Goal: Information Seeking & Learning: Find specific fact

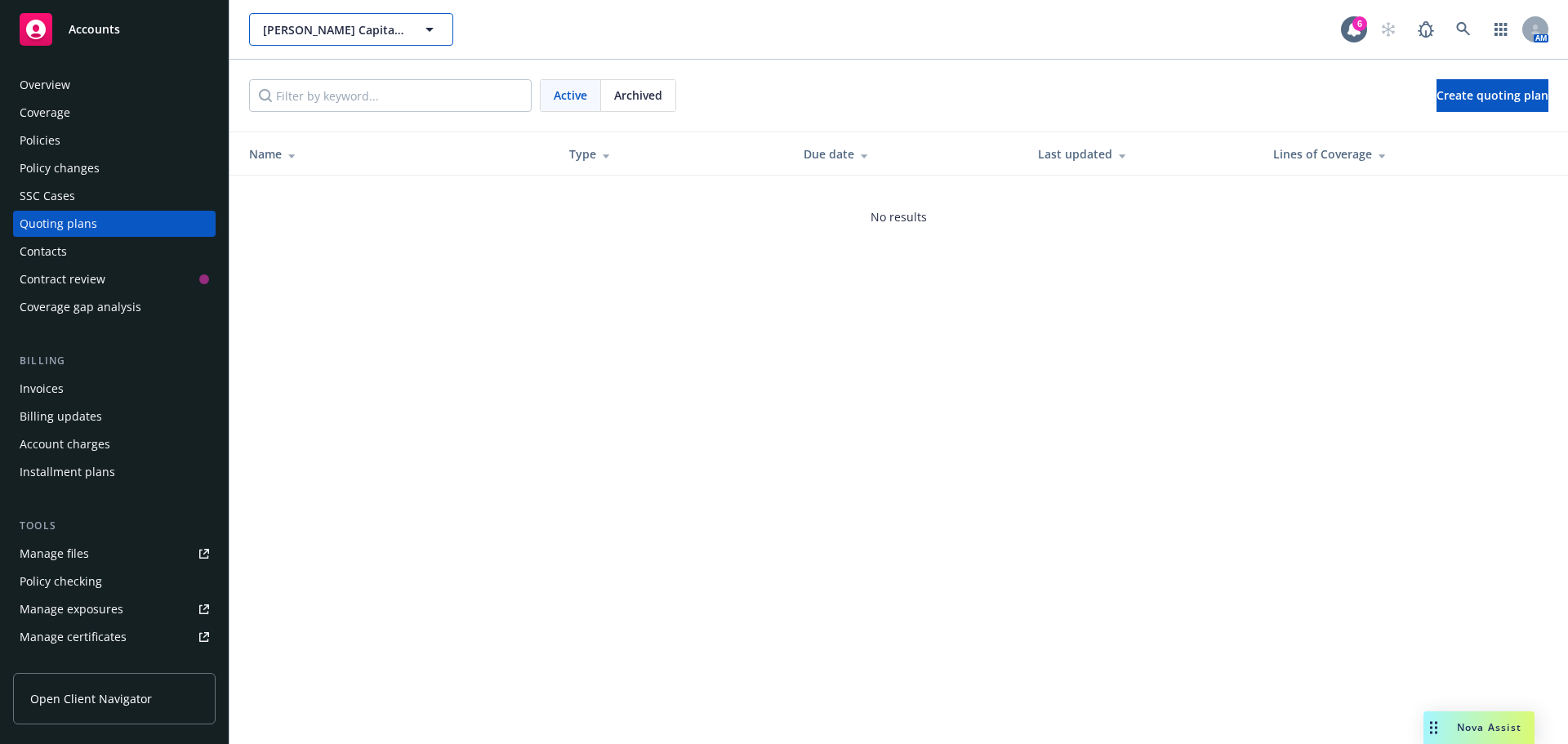
click at [285, 40] on button "[PERSON_NAME] Capital, LLC" at bounding box center [351, 30] width 204 height 32
type input "tor"
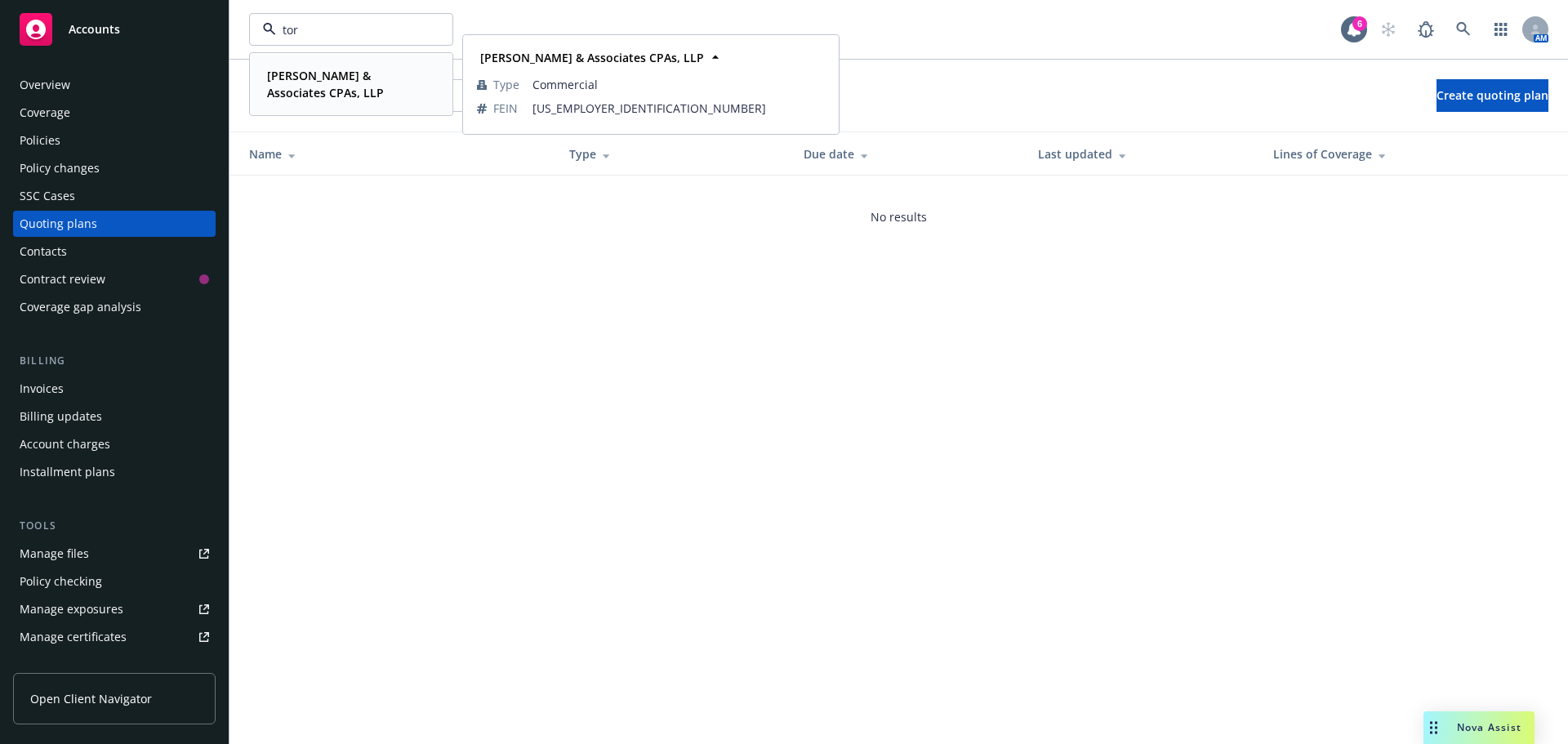
click at [306, 83] on strong "[PERSON_NAME] & Associates CPAs, LLP" at bounding box center [326, 84] width 117 height 32
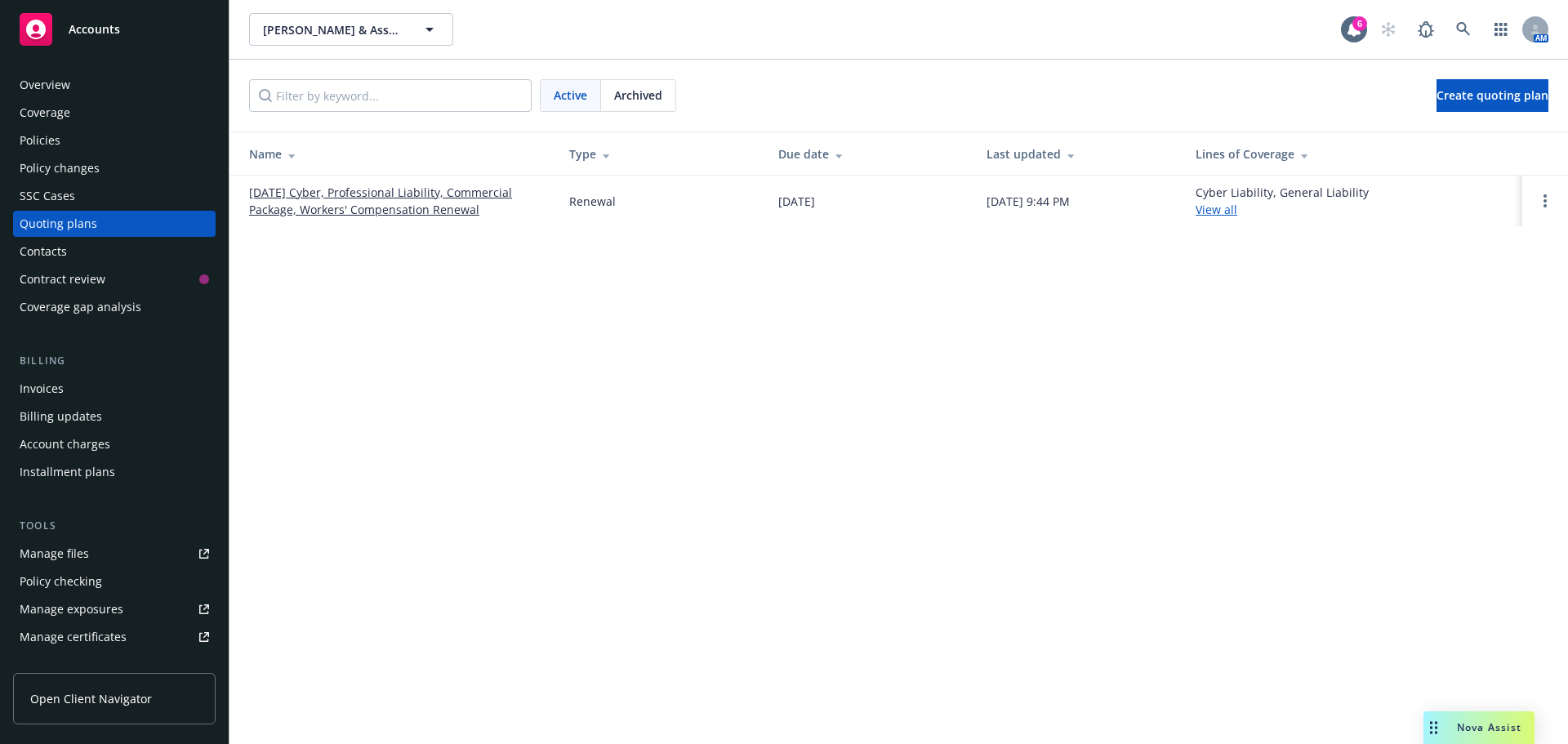
click at [622, 101] on span "Archived" at bounding box center [638, 94] width 48 height 17
click at [40, 143] on div "Policies" at bounding box center [39, 140] width 40 height 26
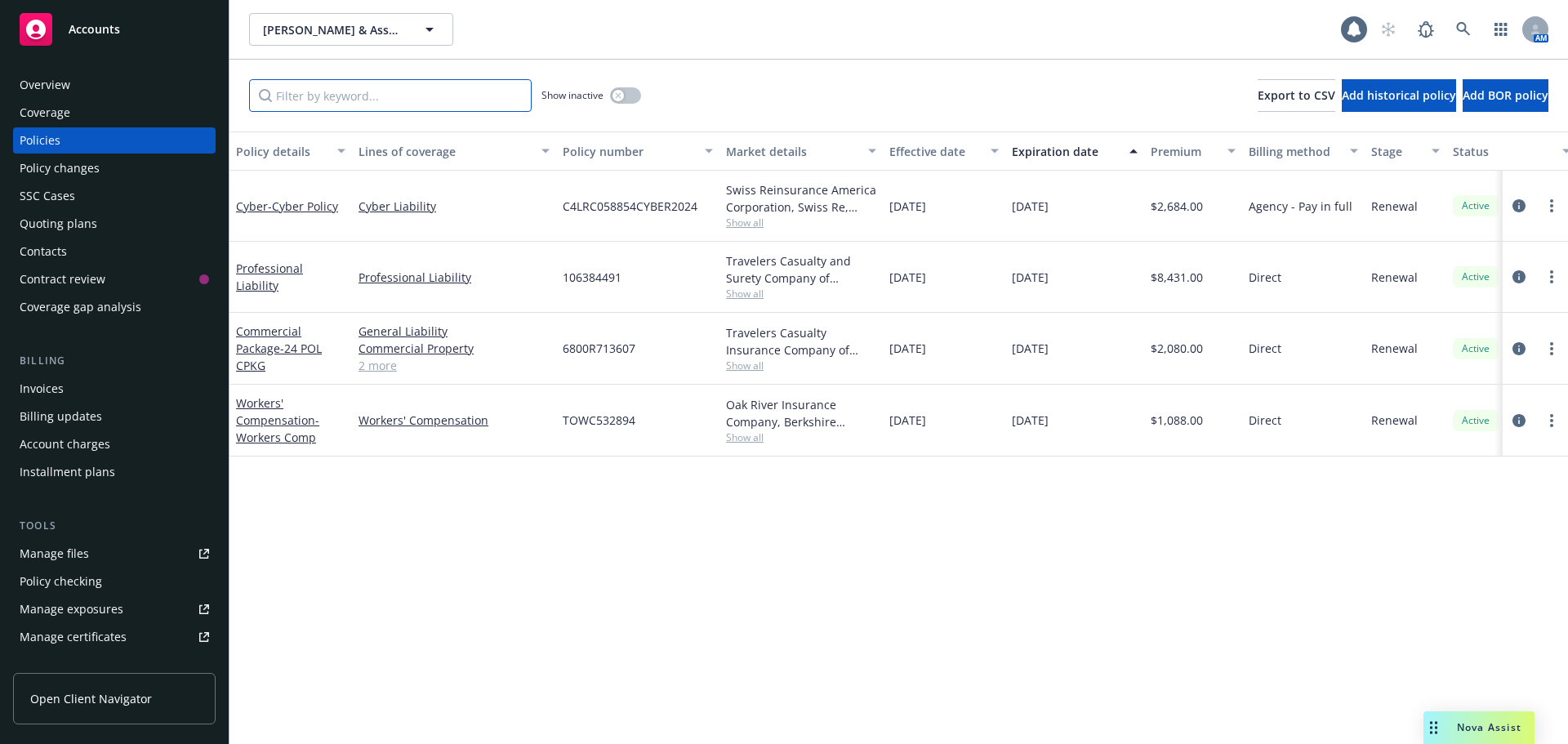
click at [411, 101] on input "Filter by keyword..." at bounding box center [390, 95] width 283 height 32
click at [629, 95] on button "button" at bounding box center [626, 95] width 31 height 16
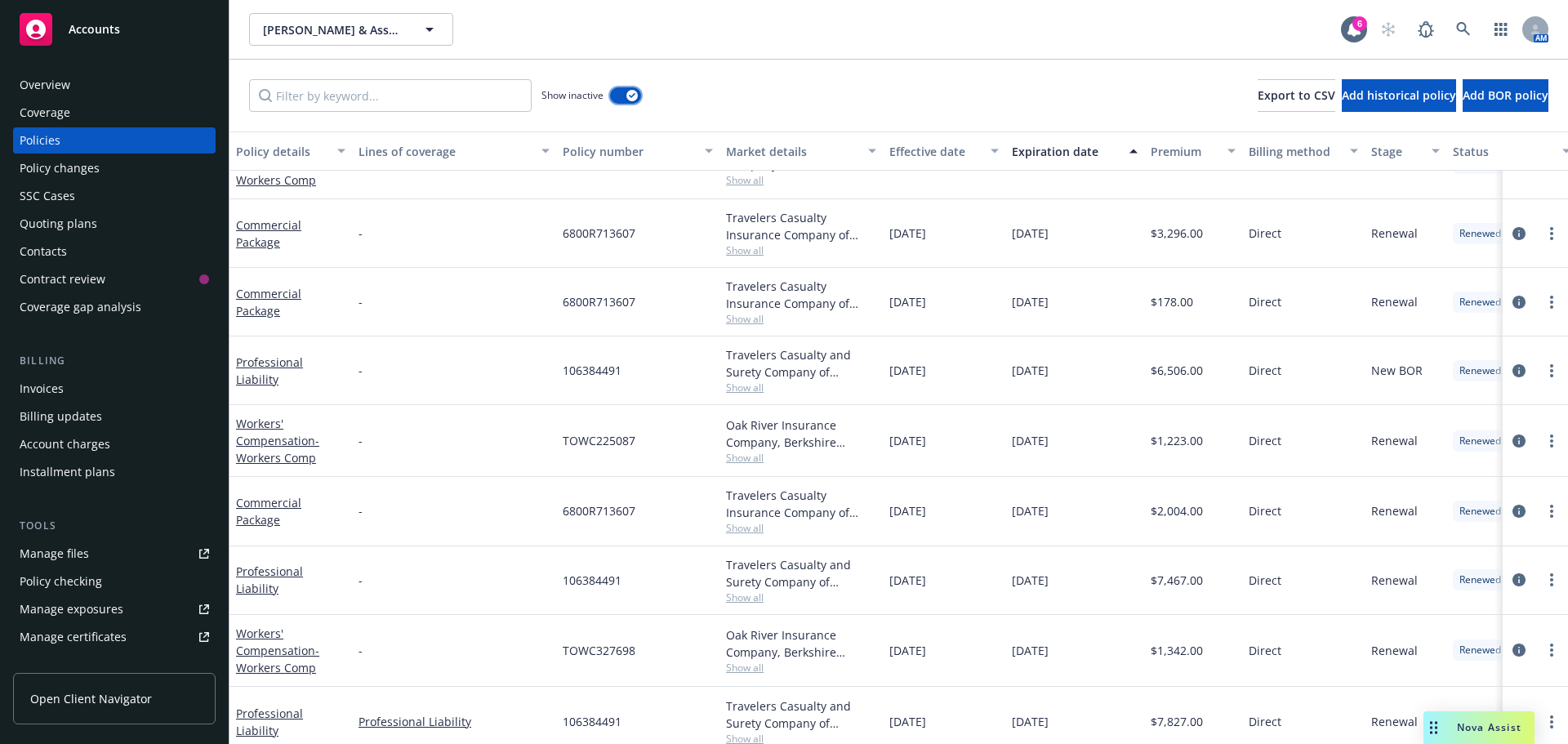
scroll to position [491, 0]
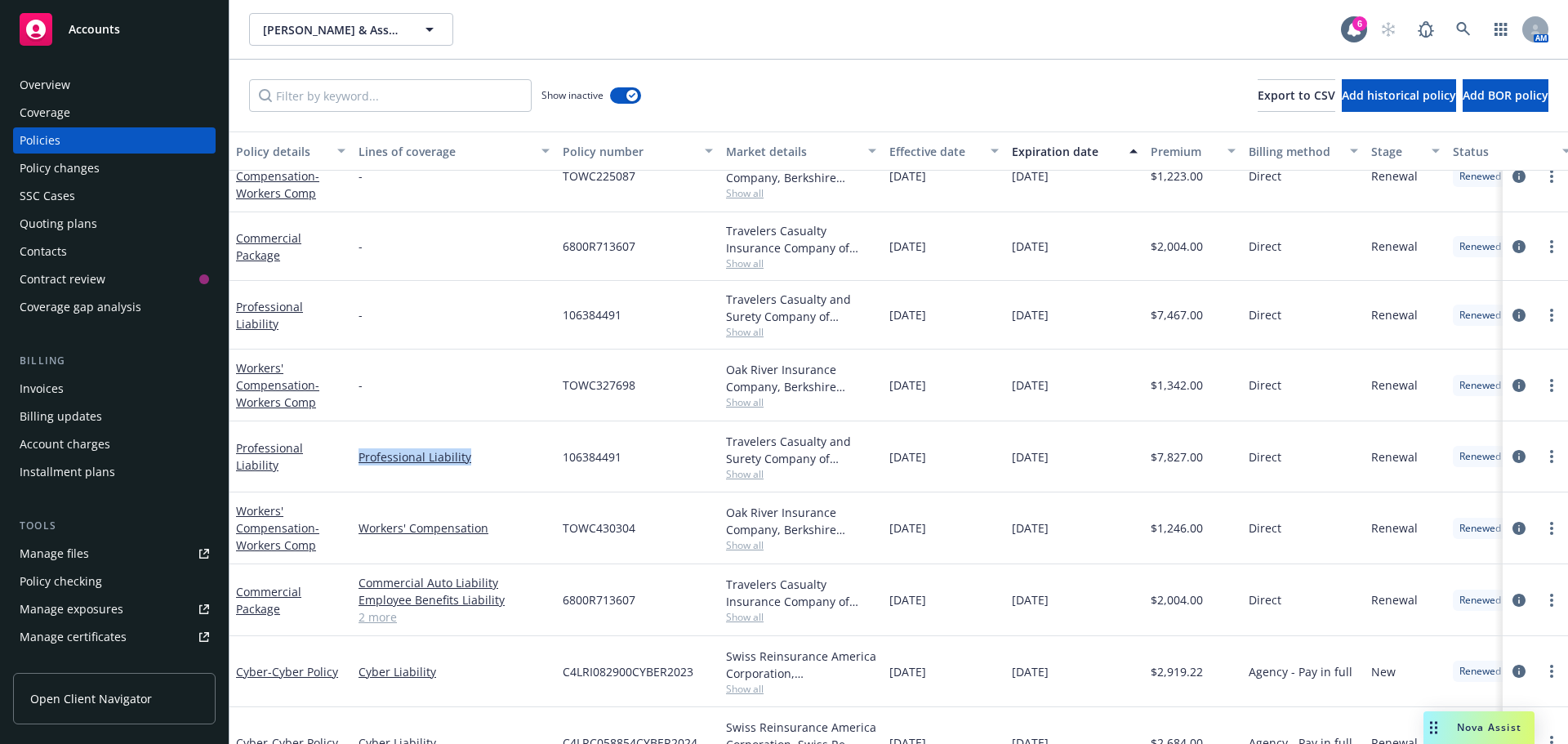
drag, startPoint x: 487, startPoint y: 461, endPoint x: 357, endPoint y: 461, distance: 130.0
click at [357, 461] on div "Professional Liability" at bounding box center [453, 457] width 204 height 71
copy link "Professional Liability"
click at [370, 95] on input "Filter by keyword..." at bounding box center [390, 95] width 283 height 32
paste input "Professional Liability"
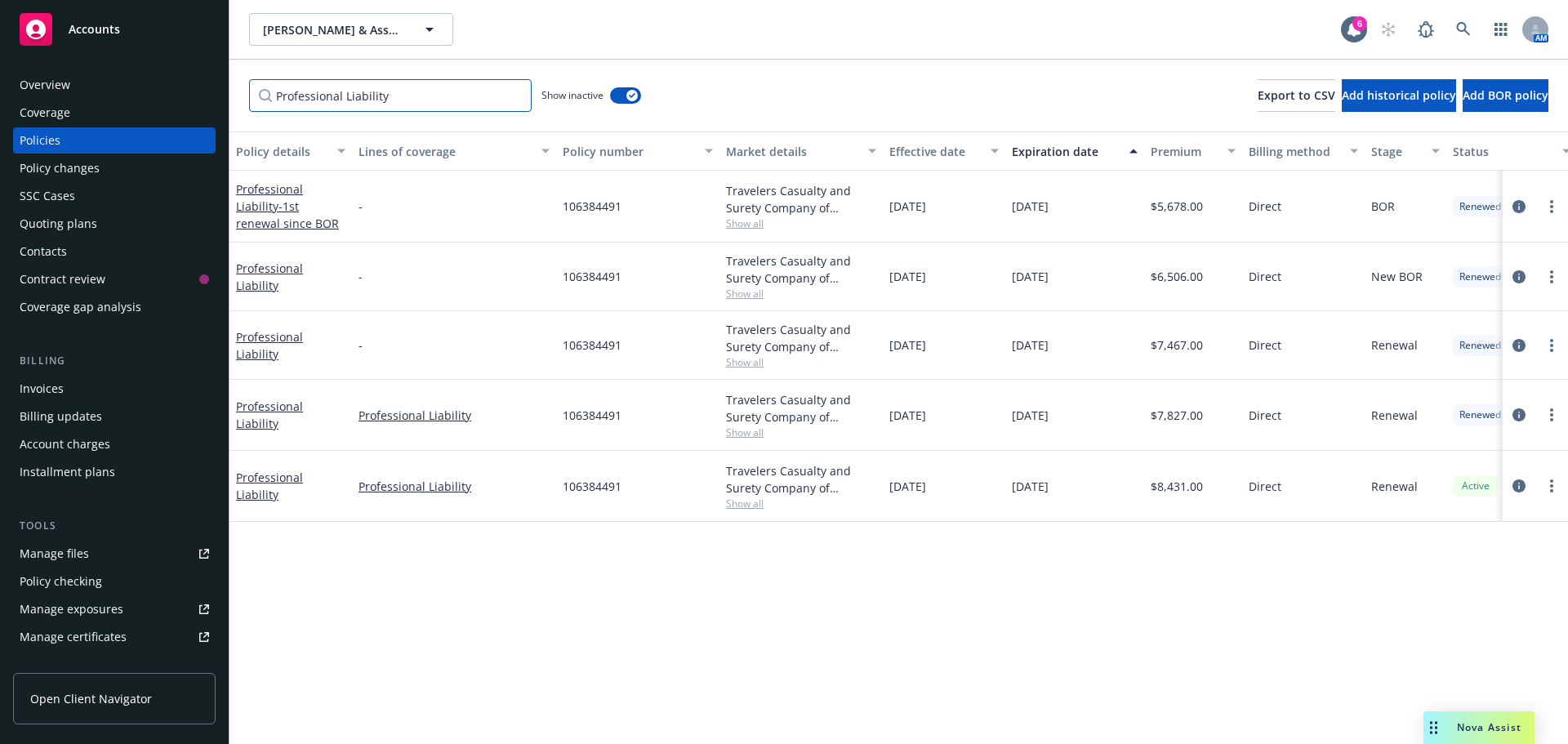
scroll to position [0, 0]
type input "Professional Liability"
click at [77, 224] on div "Quoting plans" at bounding box center [58, 223] width 77 height 26
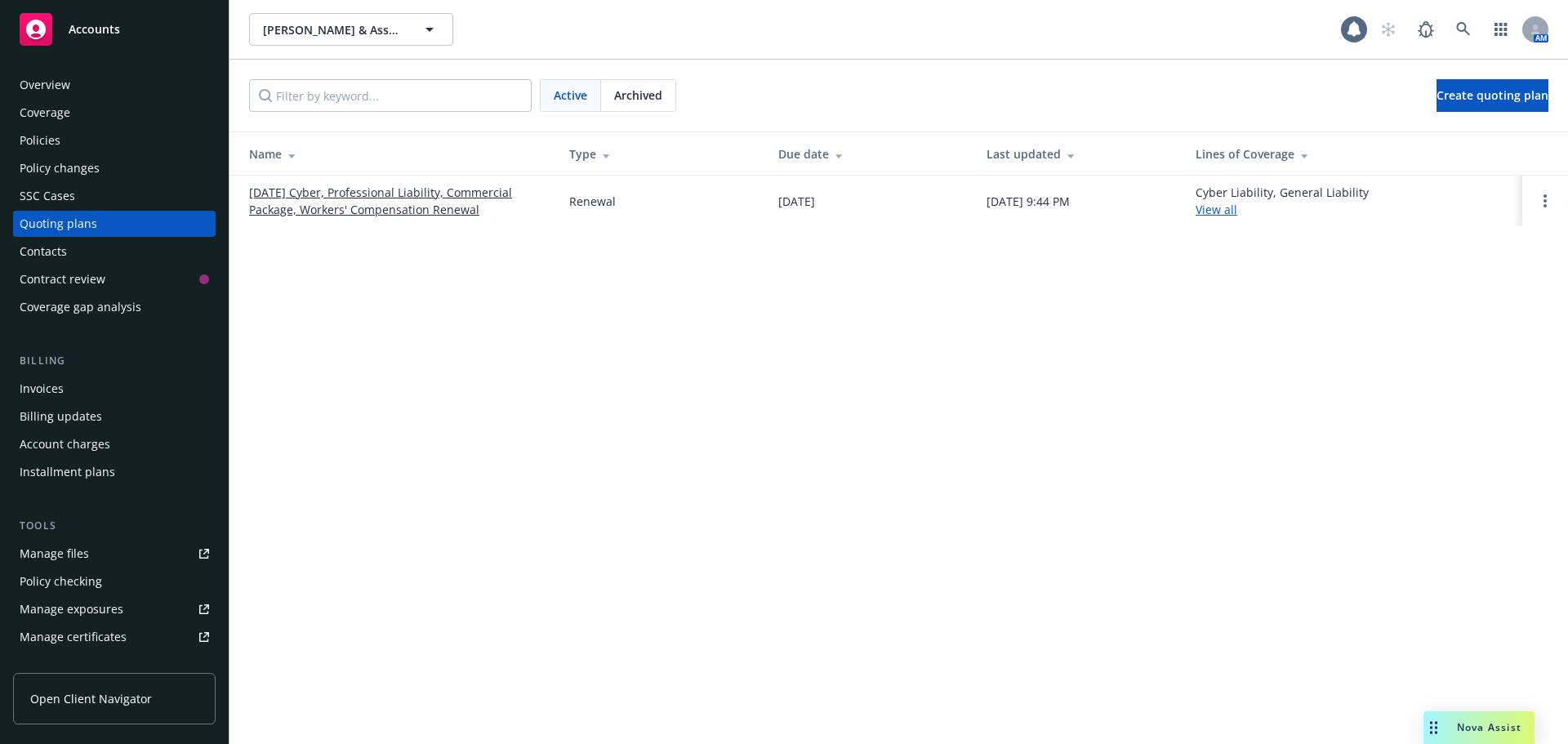
click at [373, 204] on link "[DATE] Cyber, Professional Liability, Commercial Package, Workers' Compensation…" at bounding box center [397, 201] width 294 height 34
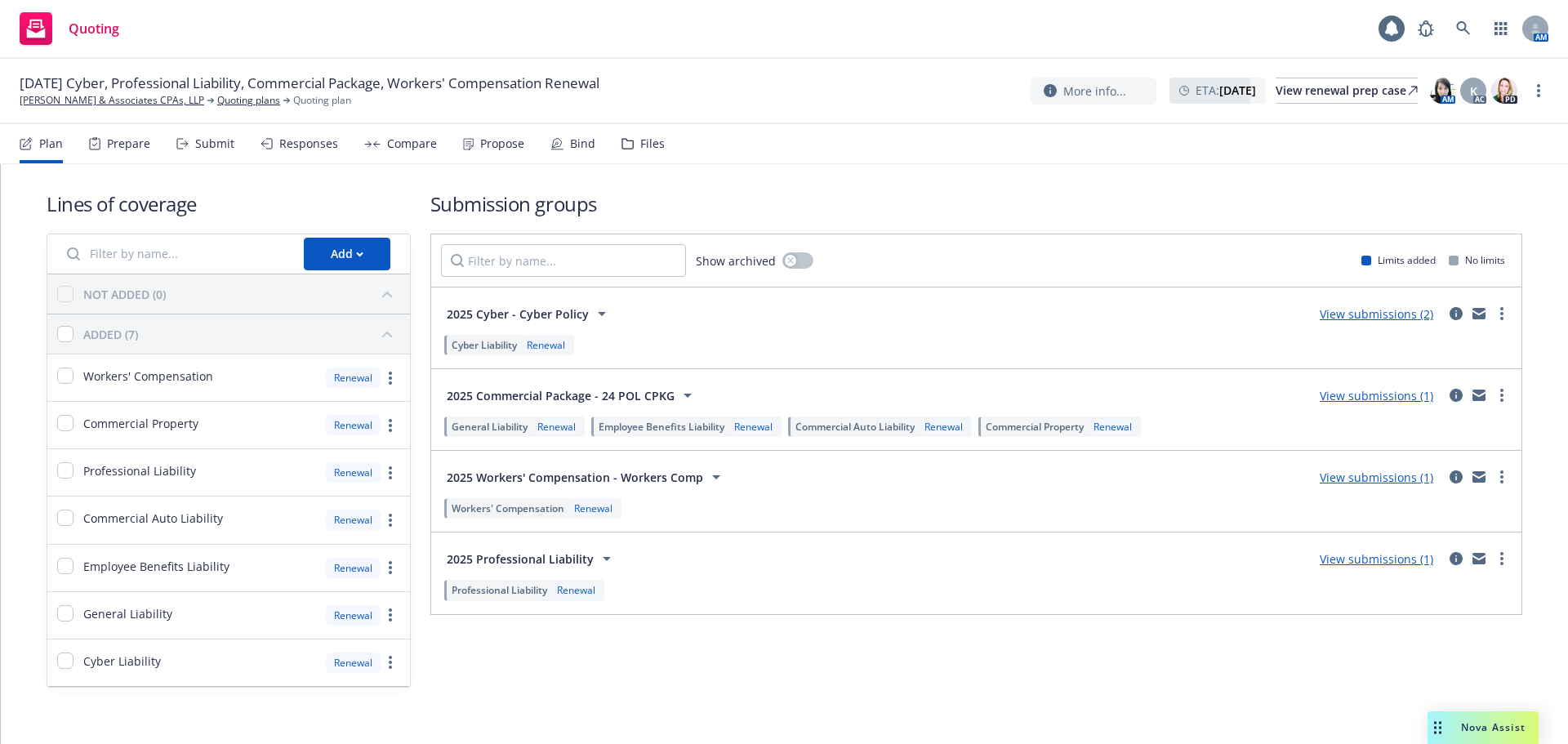
click at [643, 137] on div "Files" at bounding box center [652, 144] width 24 height 13
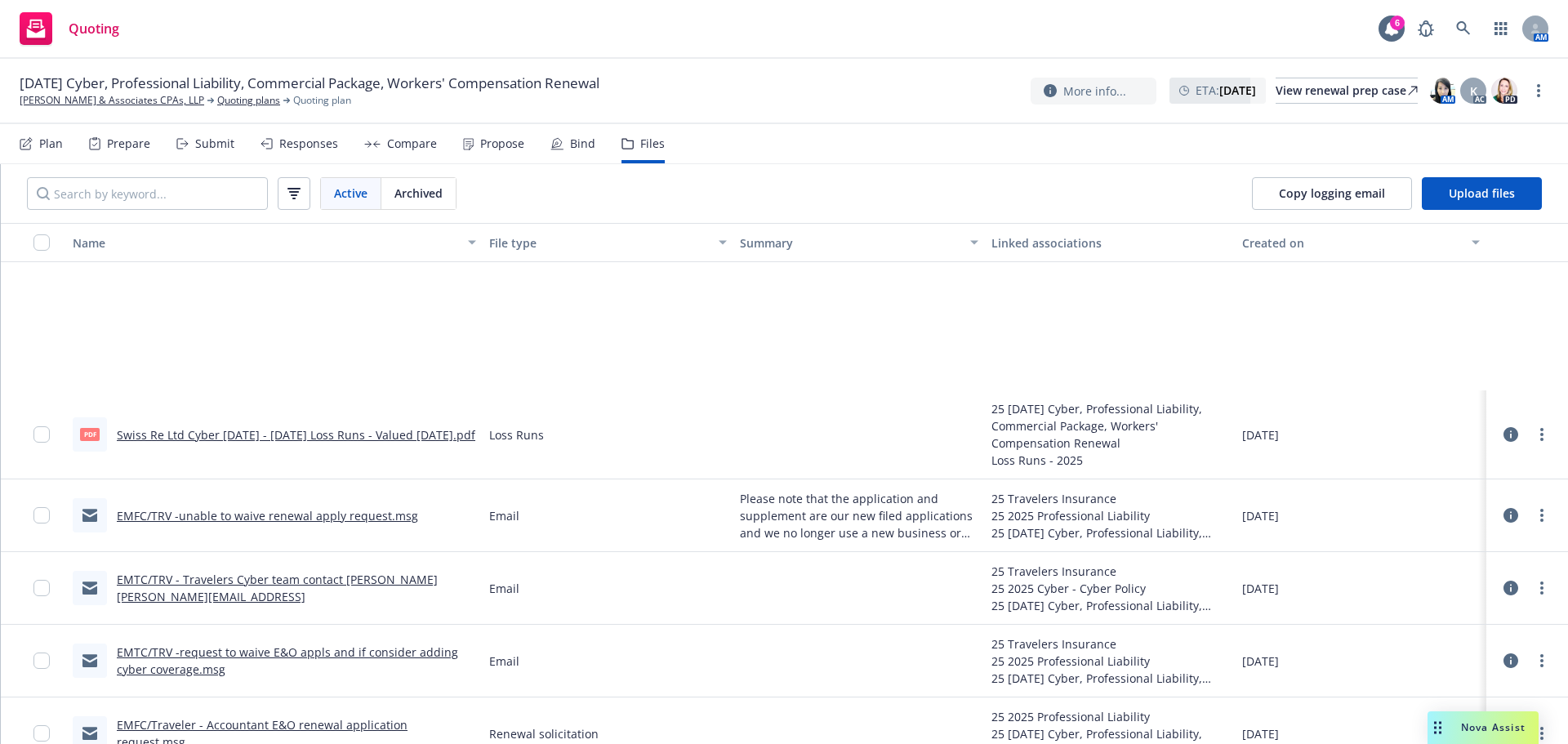
scroll to position [1337, 0]
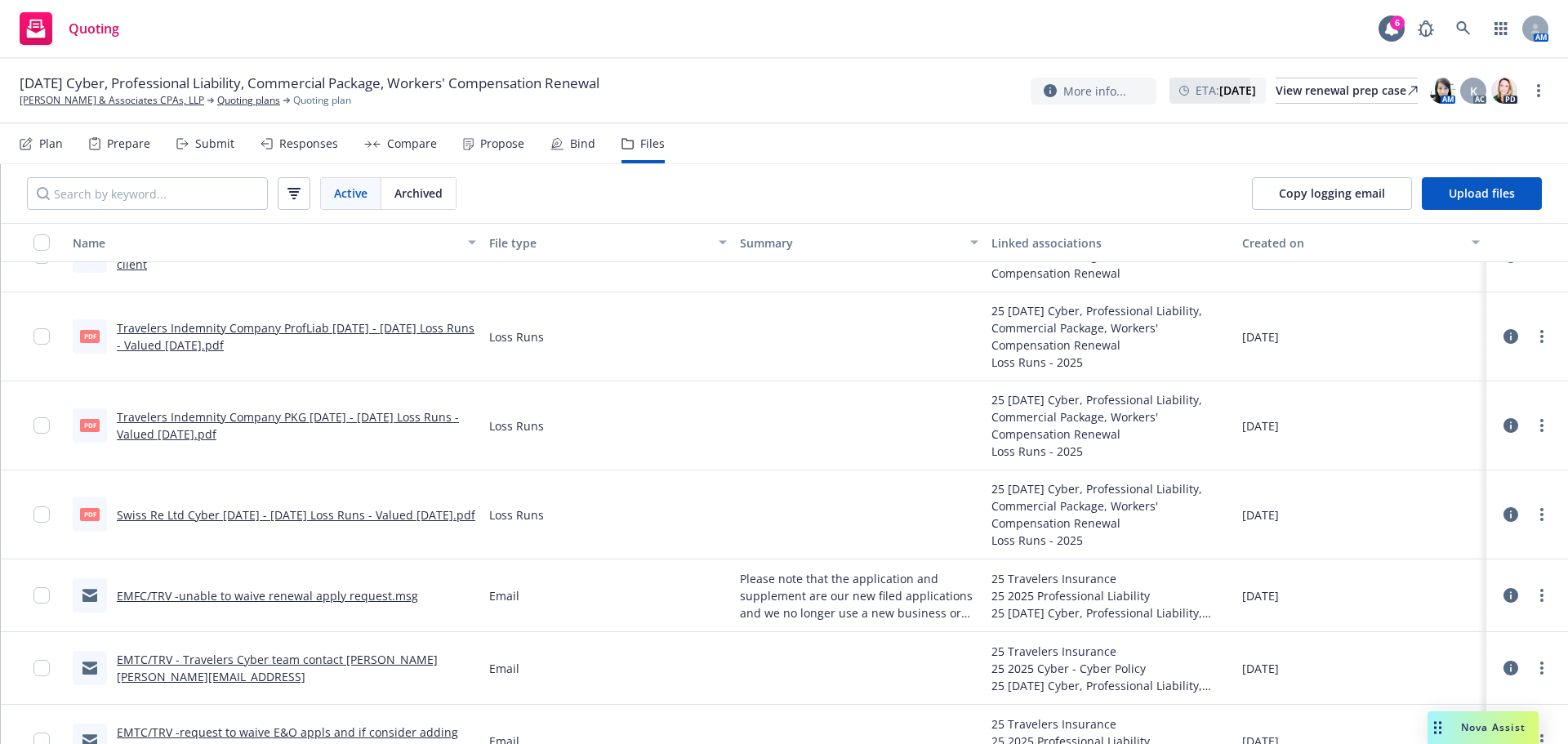
click at [90, 109] on div "[DATE] Cyber, Professional Liability, Commercial Package, Workers' Compensation…" at bounding box center [784, 92] width 1568 height 66
click at [93, 104] on link "[PERSON_NAME] & Associates CPAs, LLP" at bounding box center [112, 101] width 185 height 14
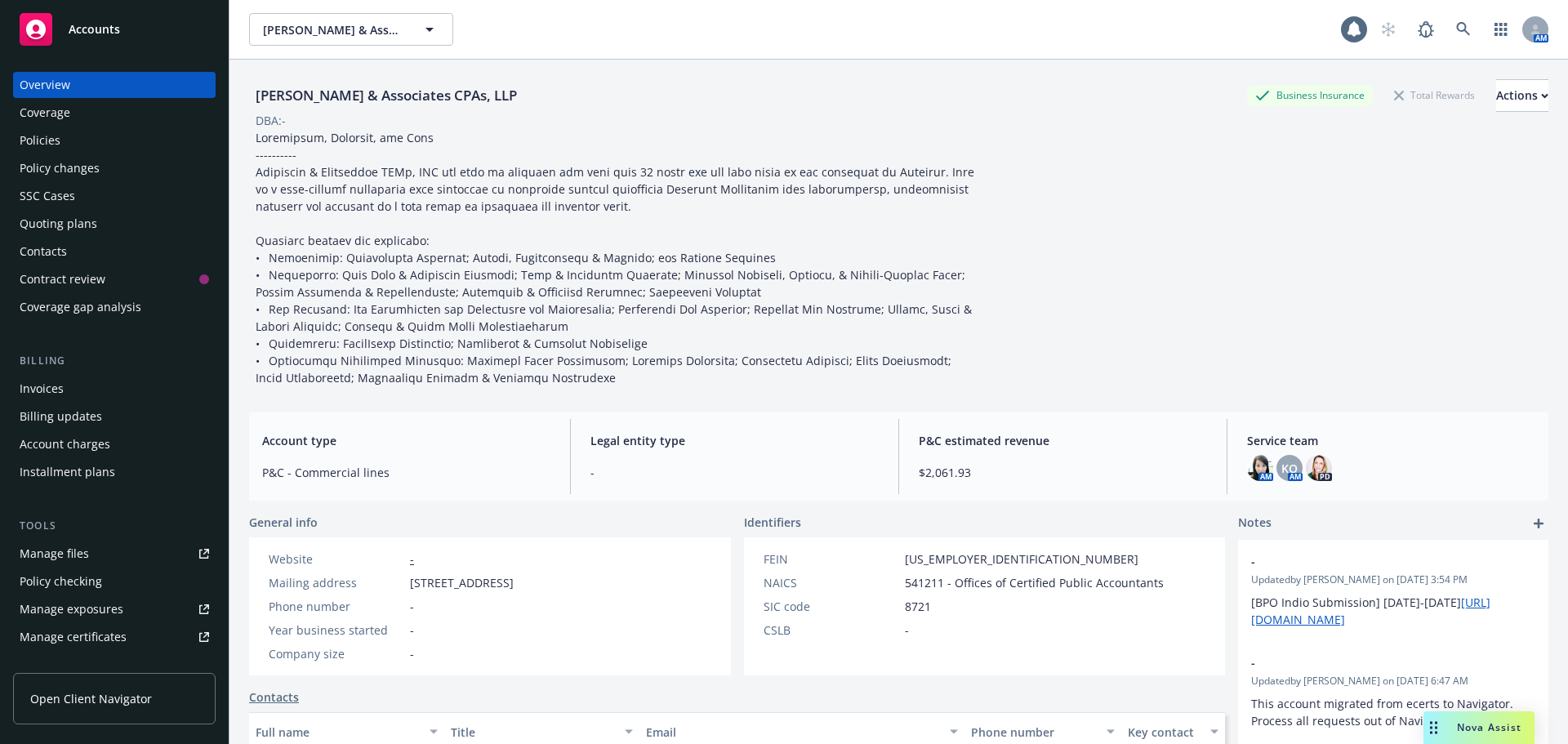
click at [39, 142] on div "Policies" at bounding box center [39, 140] width 40 height 26
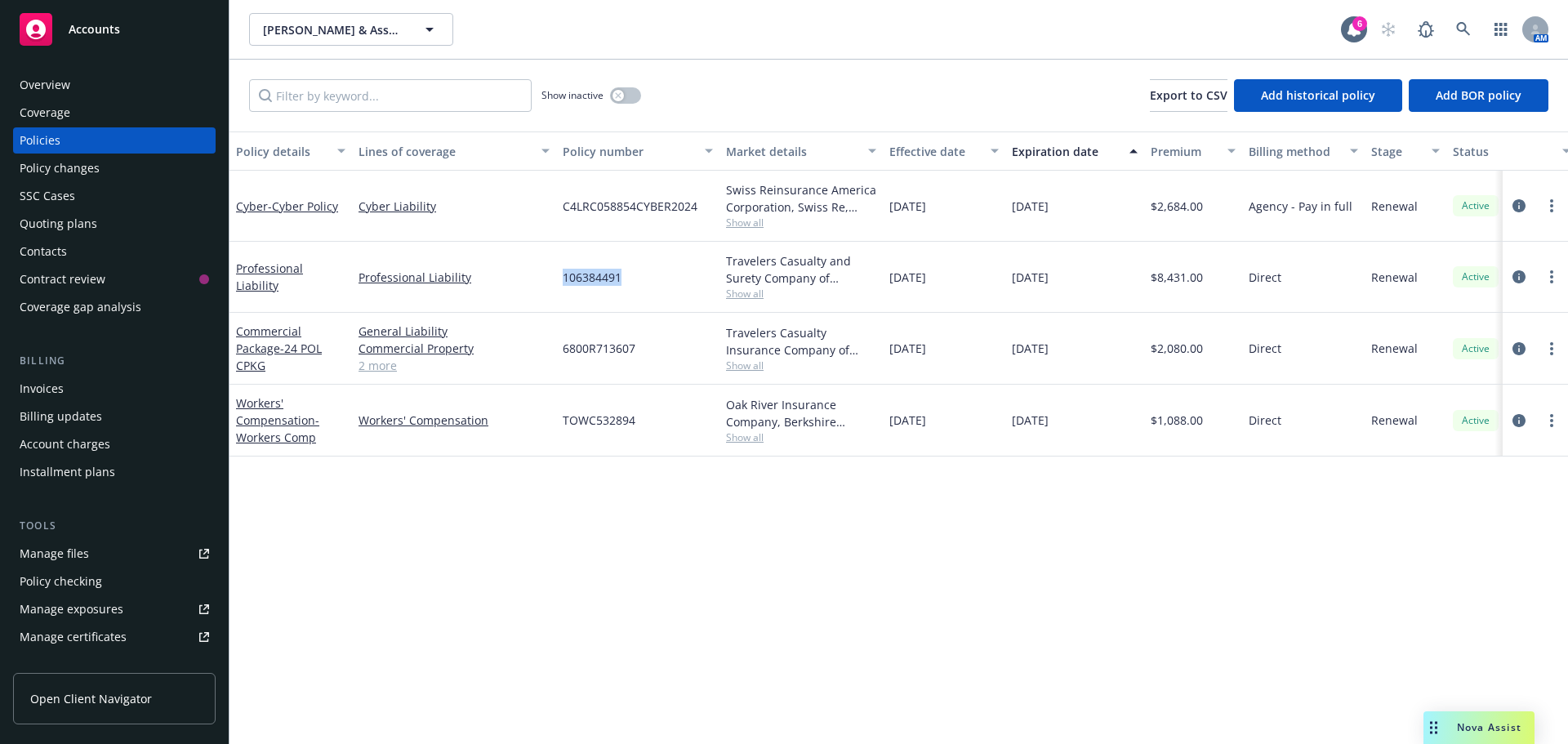
drag, startPoint x: 618, startPoint y: 283, endPoint x: 566, endPoint y: 284, distance: 52.0
click at [566, 284] on div "106384491" at bounding box center [638, 276] width 163 height 71
copy span "106384491"
click at [1514, 277] on icon "circleInformation" at bounding box center [1519, 276] width 13 height 13
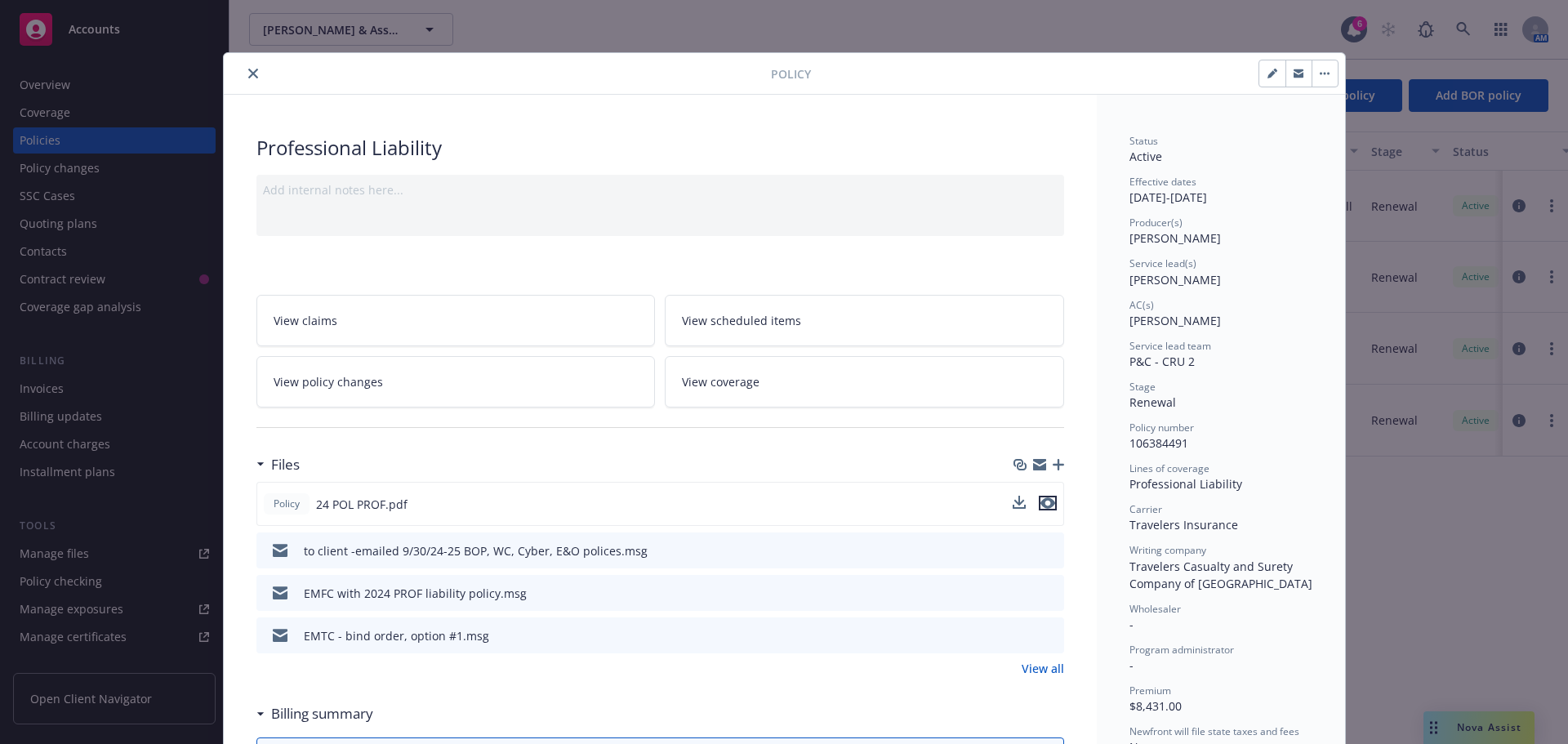
click at [1040, 505] on icon "preview file" at bounding box center [1047, 503] width 14 height 12
click at [243, 79] on button "close" at bounding box center [253, 74] width 20 height 20
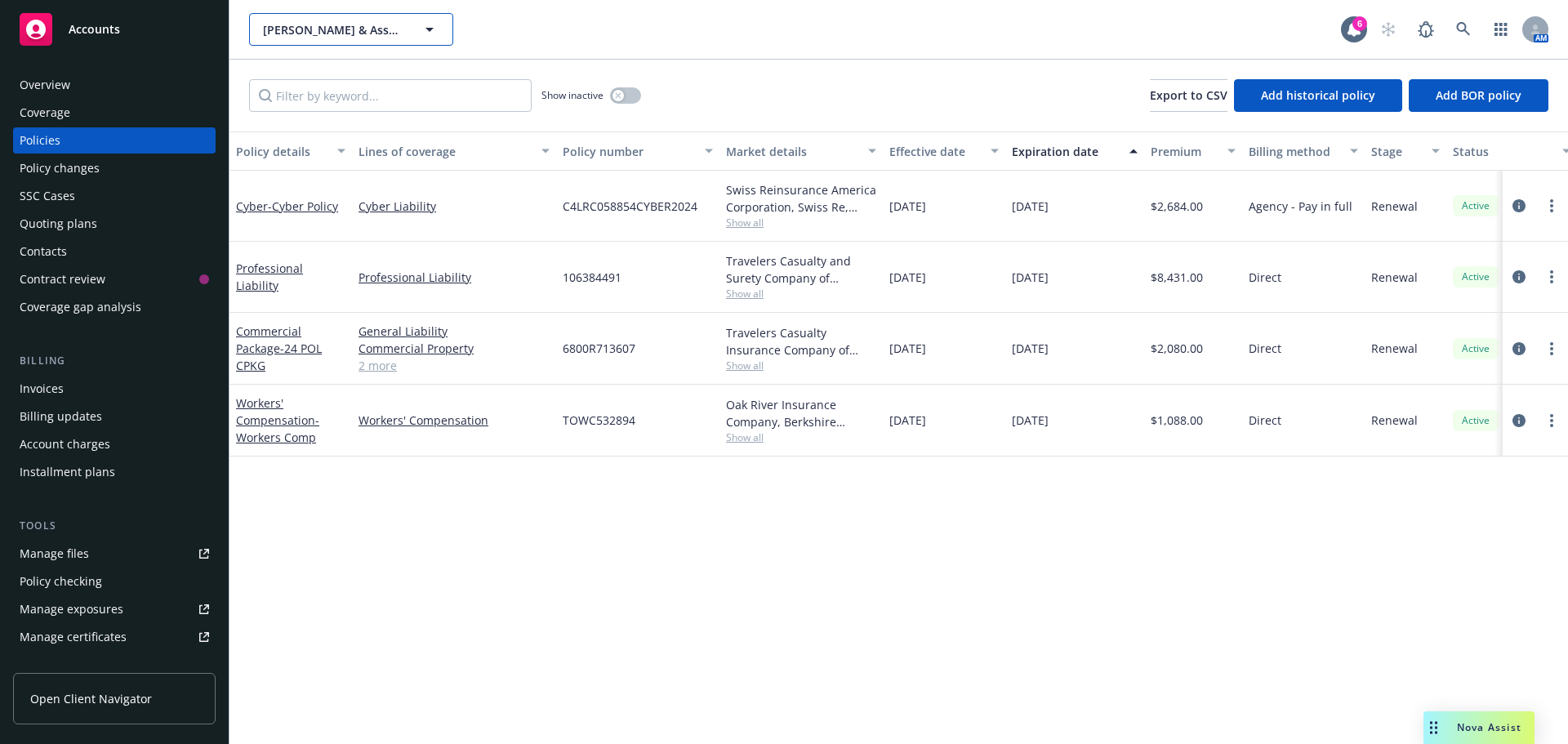
click at [323, 30] on span "[PERSON_NAME] & Associates CPAs, LLP" at bounding box center [333, 30] width 141 height 17
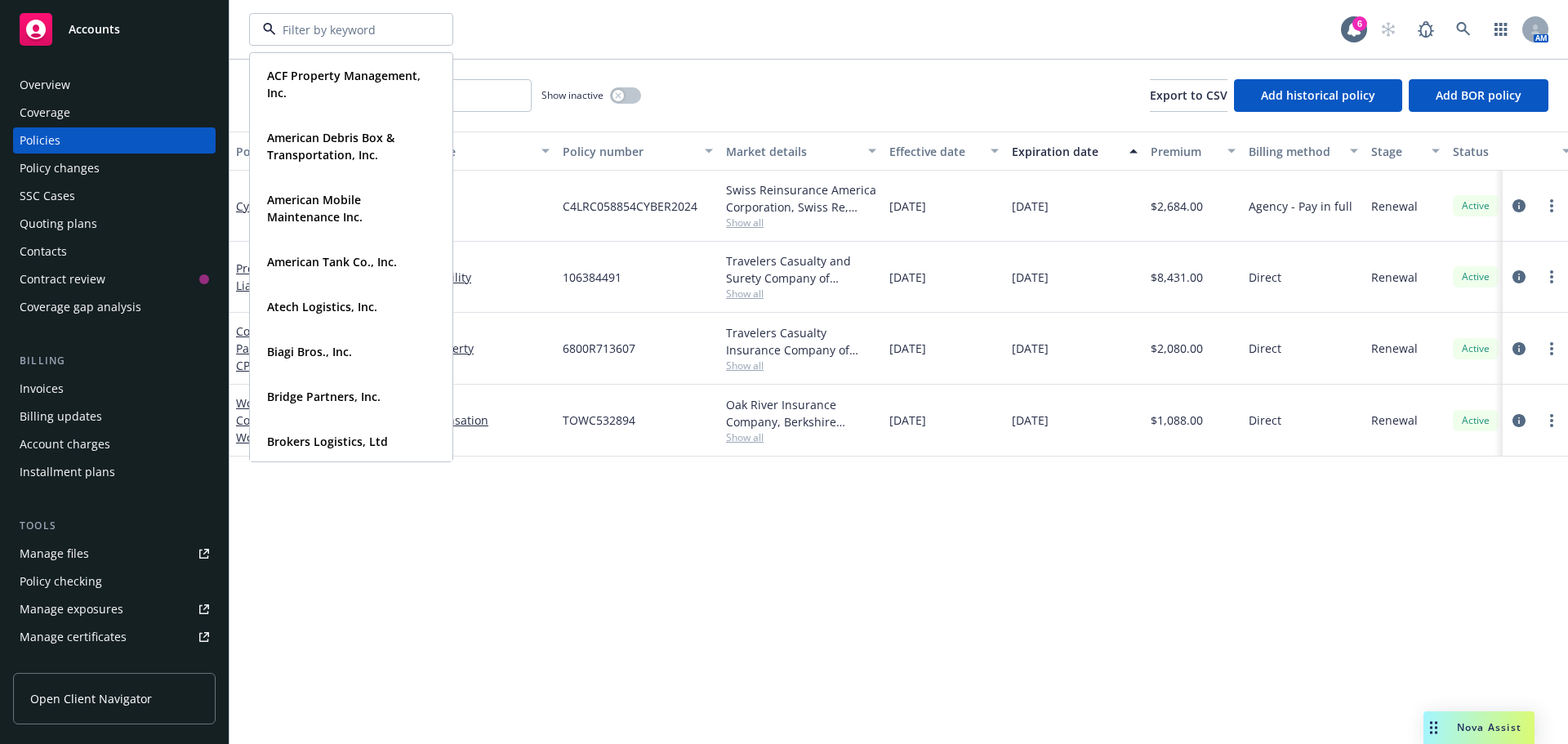
type input "o"
type input "tourmale"
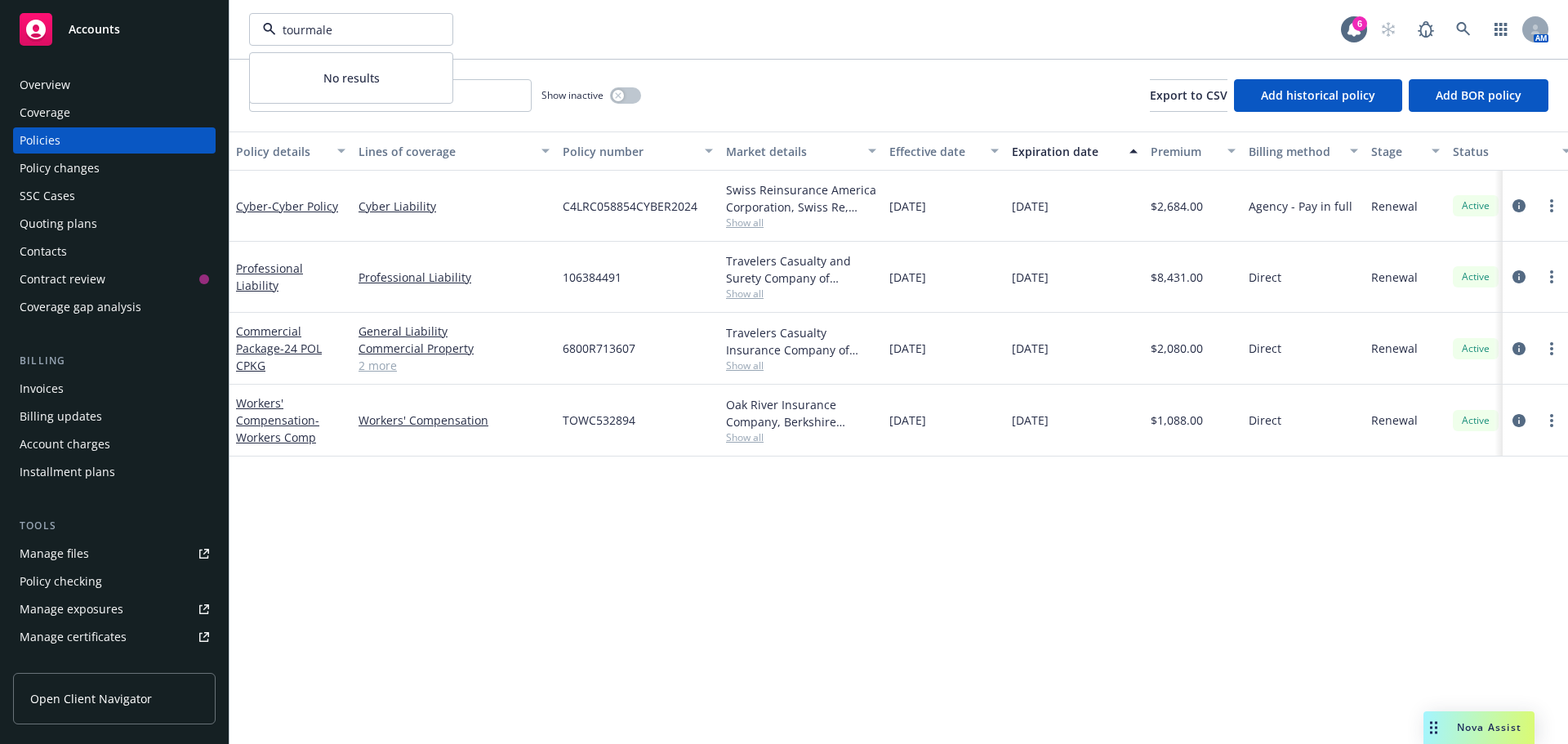
click at [316, 27] on input "tourmale" at bounding box center [348, 30] width 144 height 17
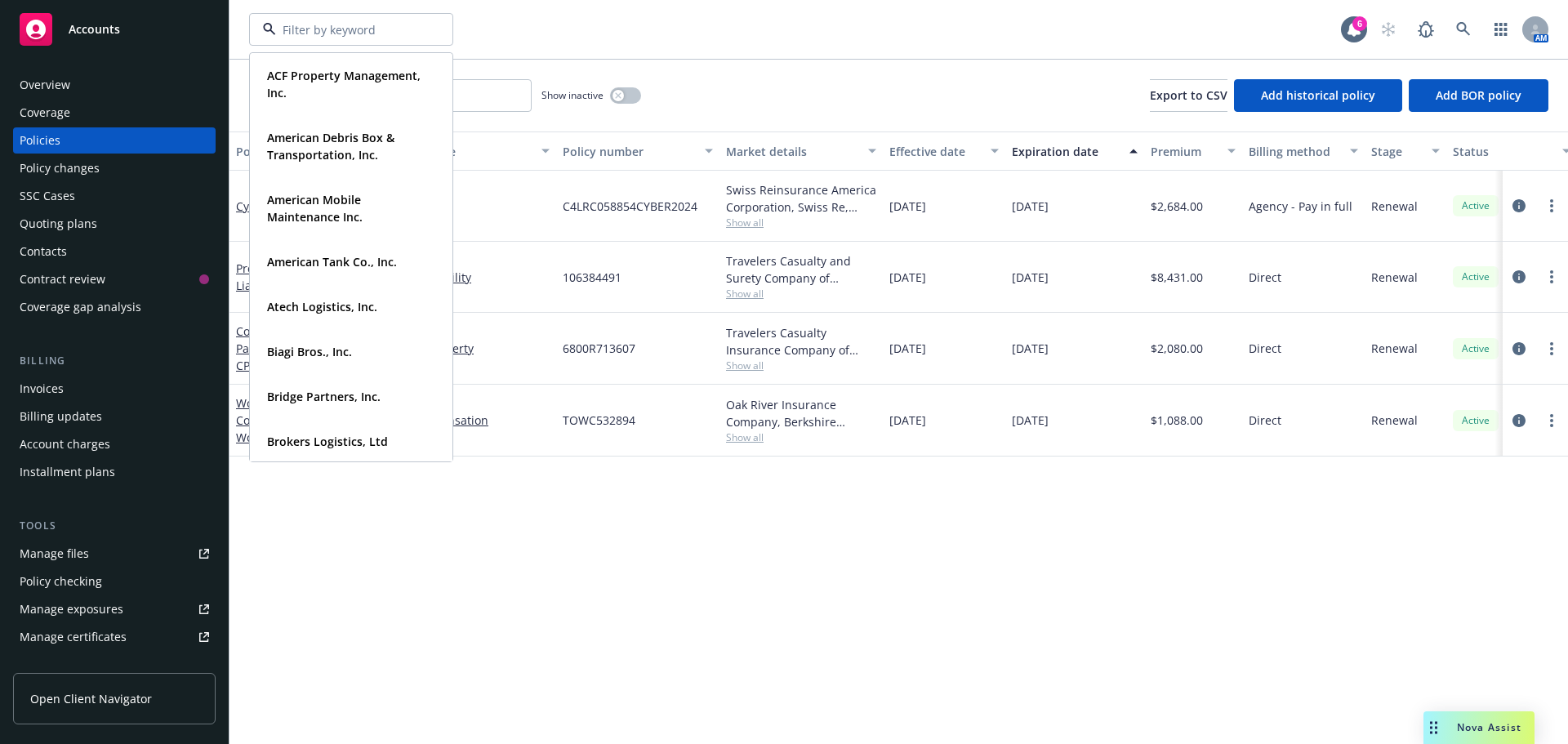
drag, startPoint x: 316, startPoint y: 27, endPoint x: 294, endPoint y: 36, distance: 23.8
click at [294, 36] on input at bounding box center [348, 30] width 144 height 17
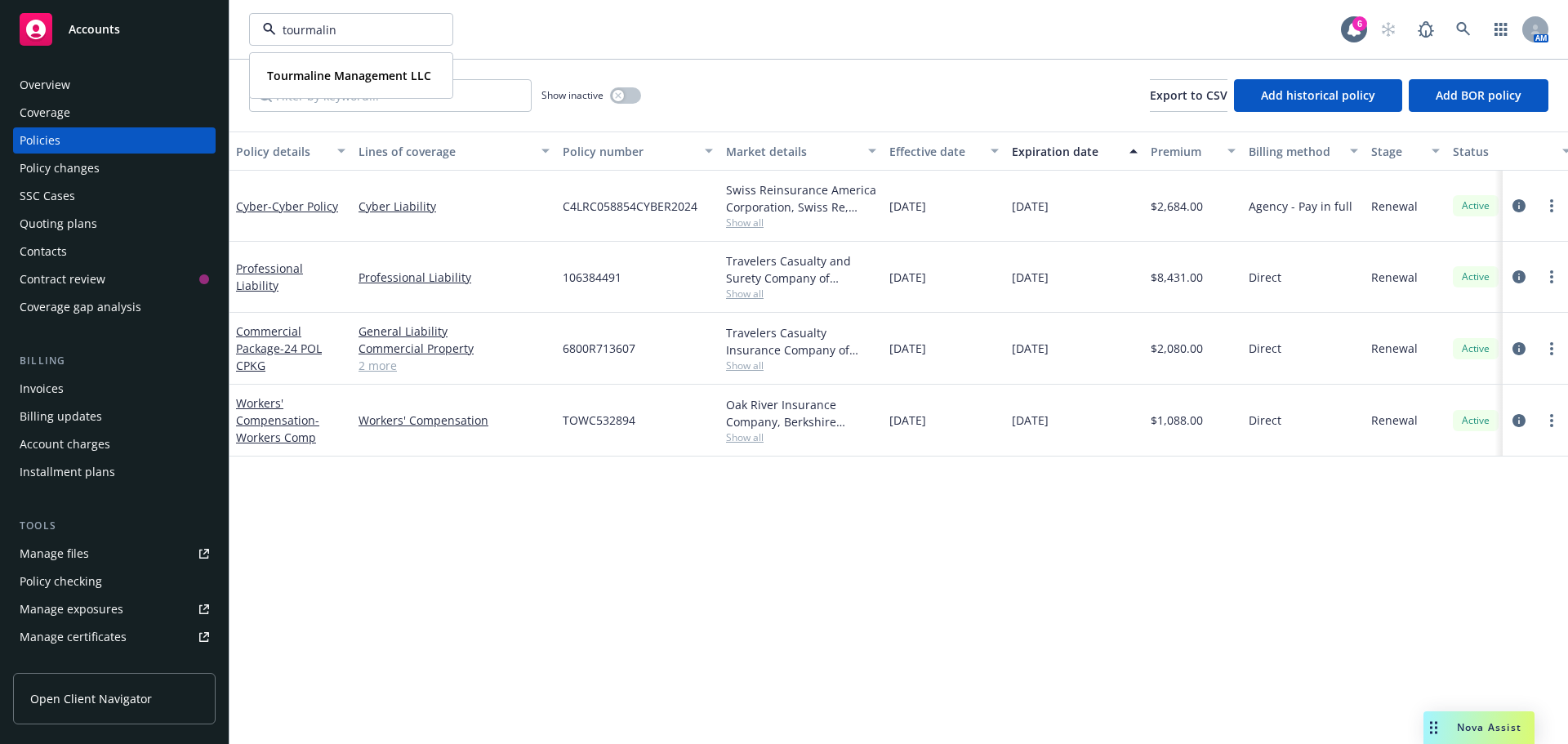
type input "tourmaline"
click at [320, 73] on strong "Tourmaline Management LLC" at bounding box center [349, 75] width 164 height 15
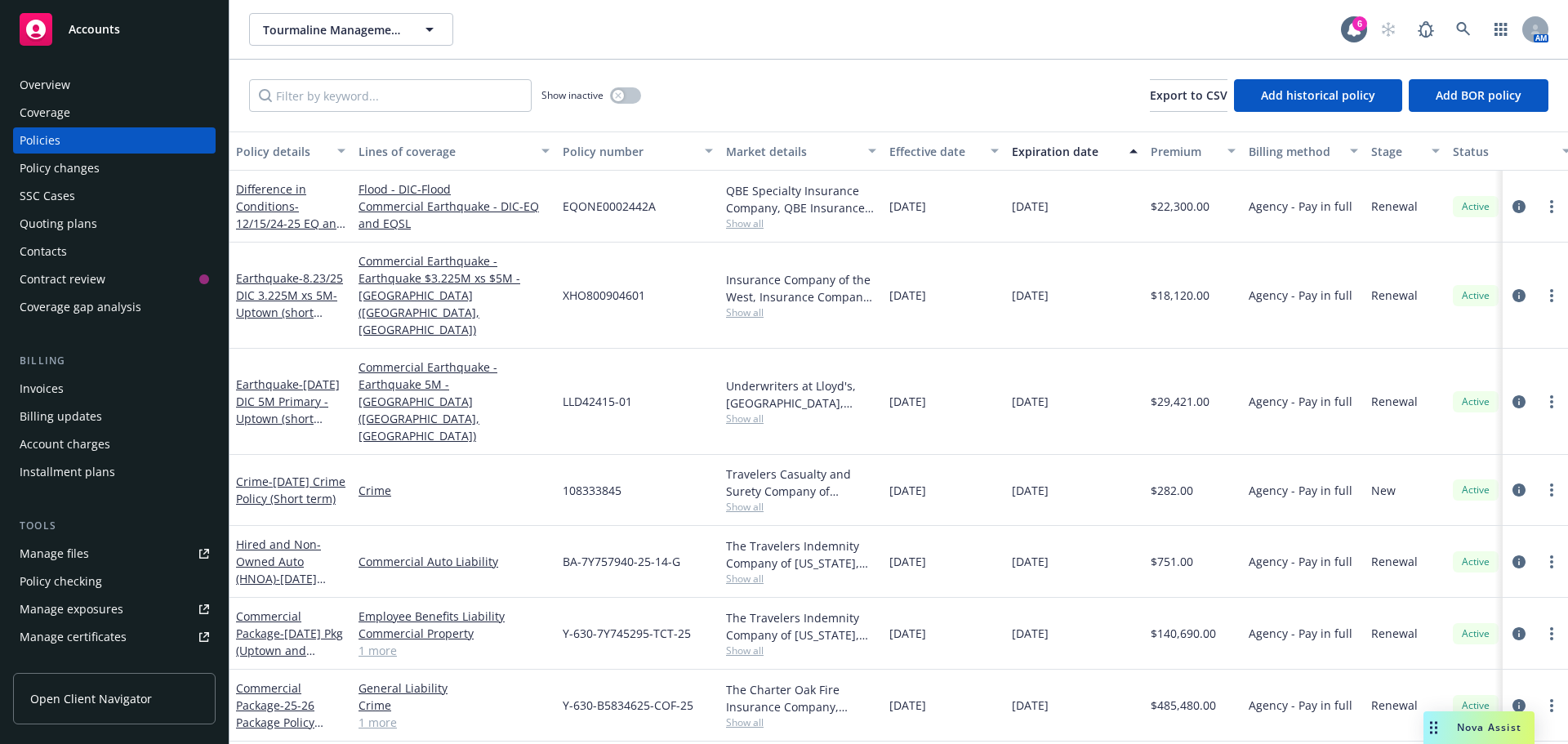
click at [41, 394] on div "Invoices" at bounding box center [41, 389] width 44 height 26
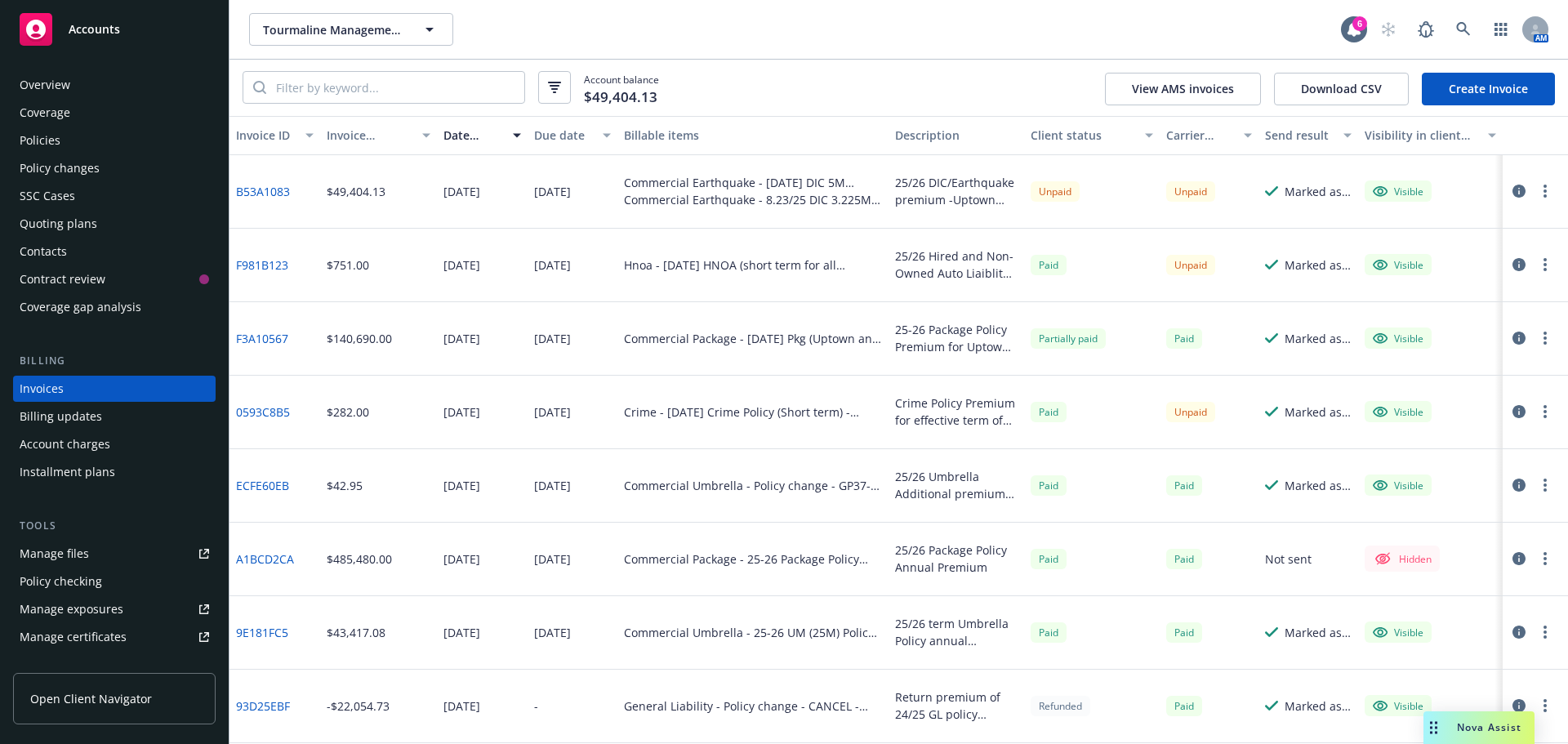
click at [58, 143] on div "Policies" at bounding box center [39, 140] width 40 height 26
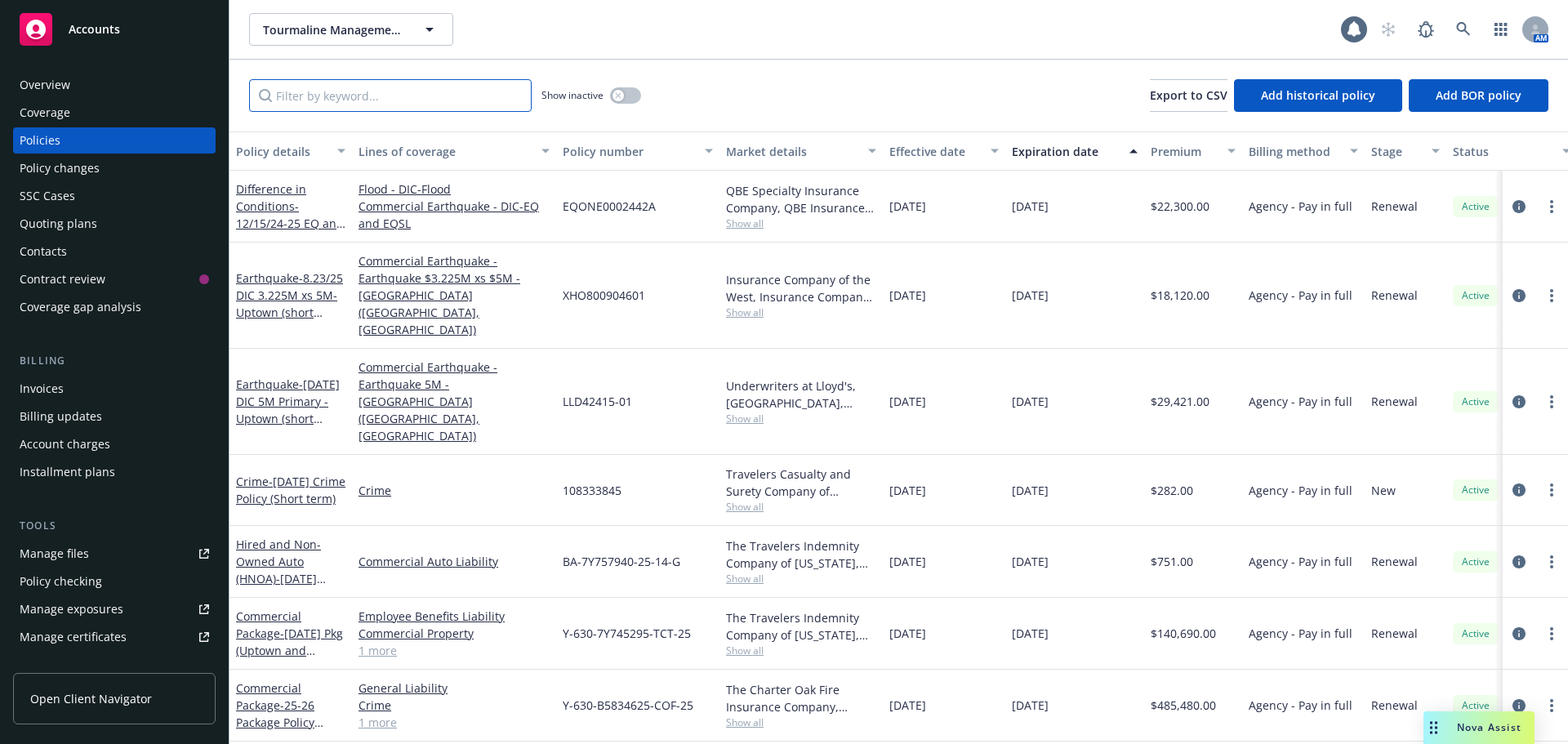
click at [372, 105] on input "Filter by keyword..." at bounding box center [390, 95] width 283 height 32
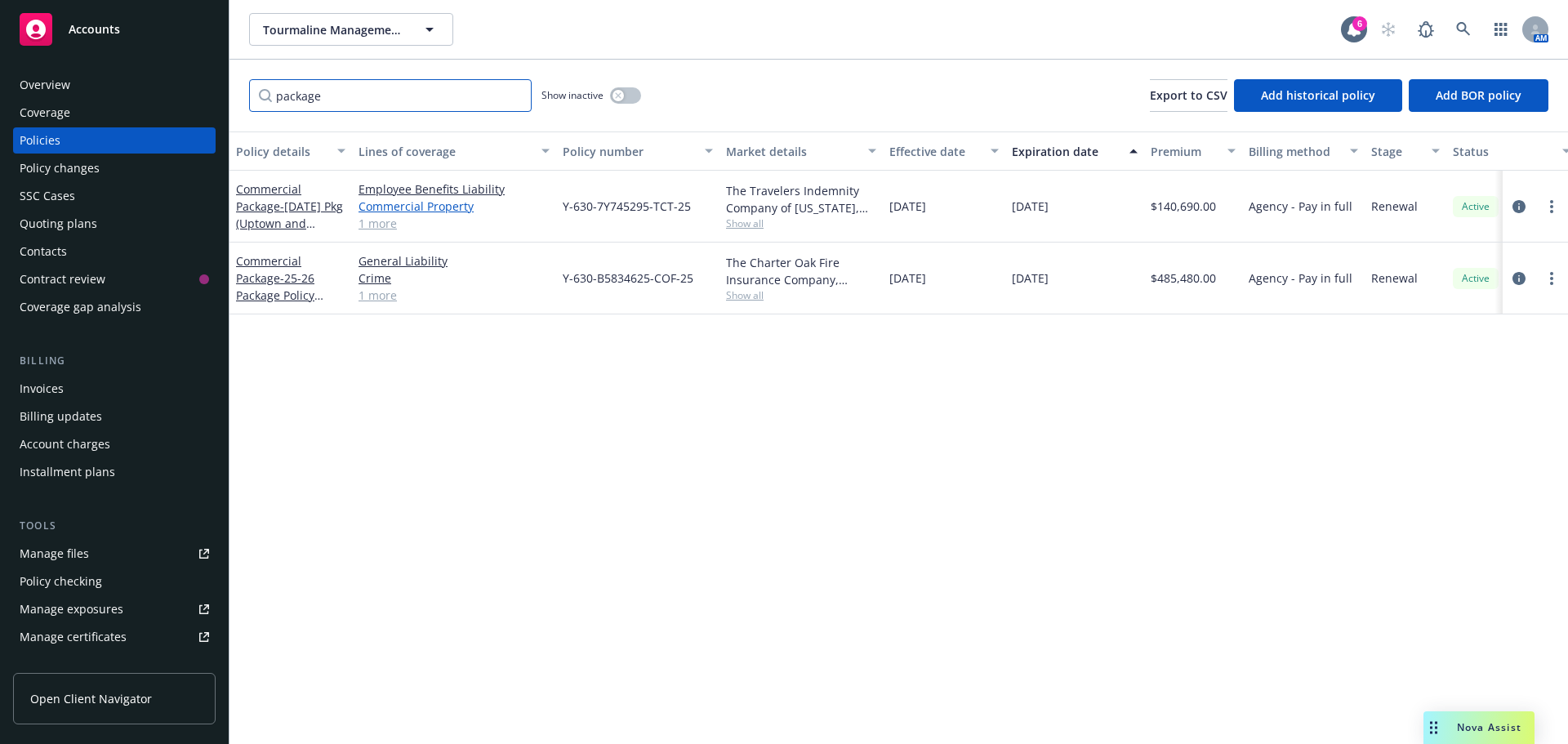
type input "package"
drag, startPoint x: 548, startPoint y: 209, endPoint x: 661, endPoint y: 207, distance: 113.0
click at [661, 207] on div "Commercial Package - 8/23/25 Pkg (Uptown and Fletcher -short term) Employee Ben…" at bounding box center [1018, 206] width 1576 height 72
click at [631, 230] on div "Y-630-7Y745295-TCT-25" at bounding box center [638, 206] width 163 height 72
drag, startPoint x: 694, startPoint y: 210, endPoint x: 559, endPoint y: 213, distance: 135.0
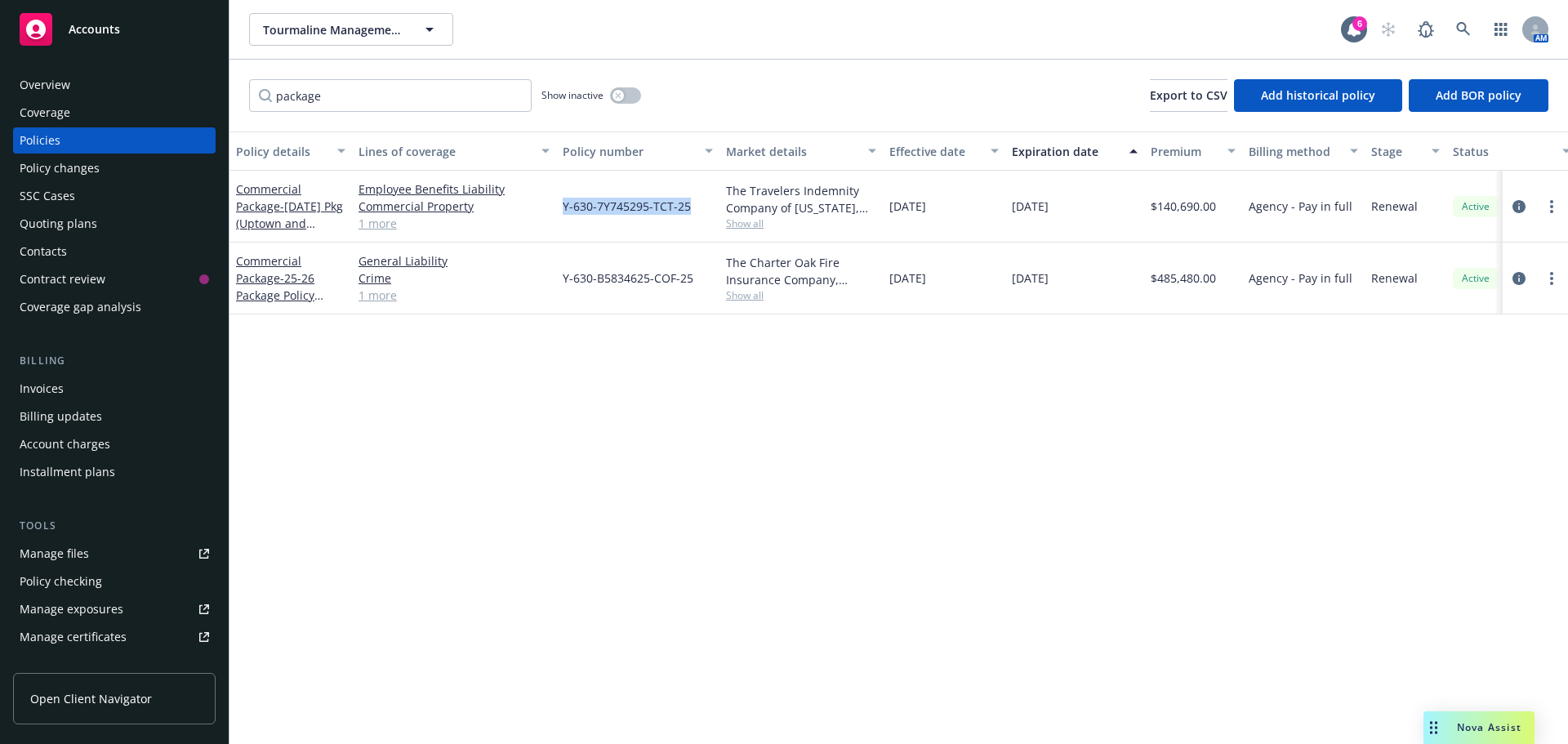
click at [559, 213] on div "Y-630-7Y745295-TCT-25" at bounding box center [638, 206] width 163 height 72
copy span "Y-630-7Y745295-TCT-25"
click at [66, 394] on div "Invoices" at bounding box center [114, 389] width 189 height 26
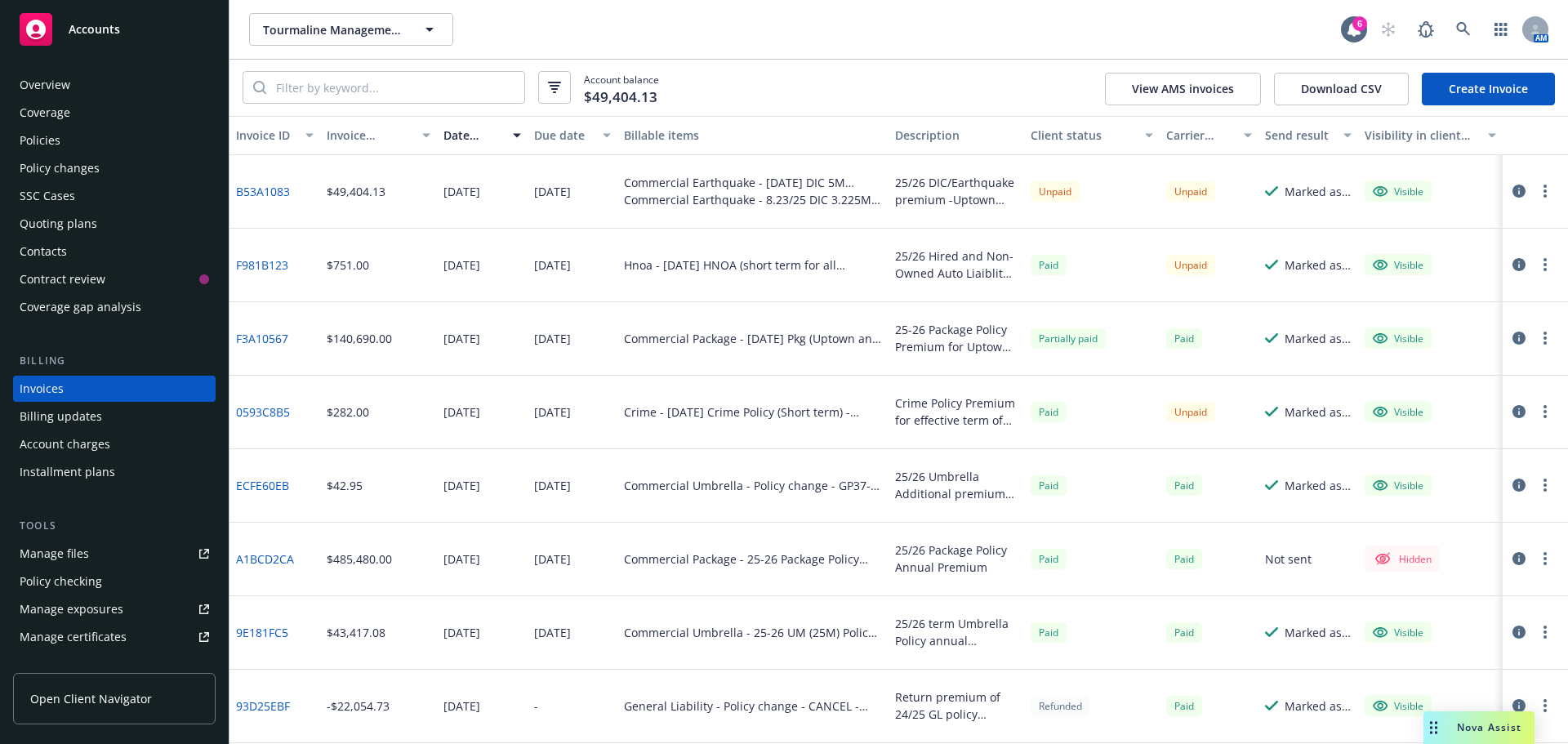
click at [51, 136] on div "Policies" at bounding box center [39, 140] width 40 height 26
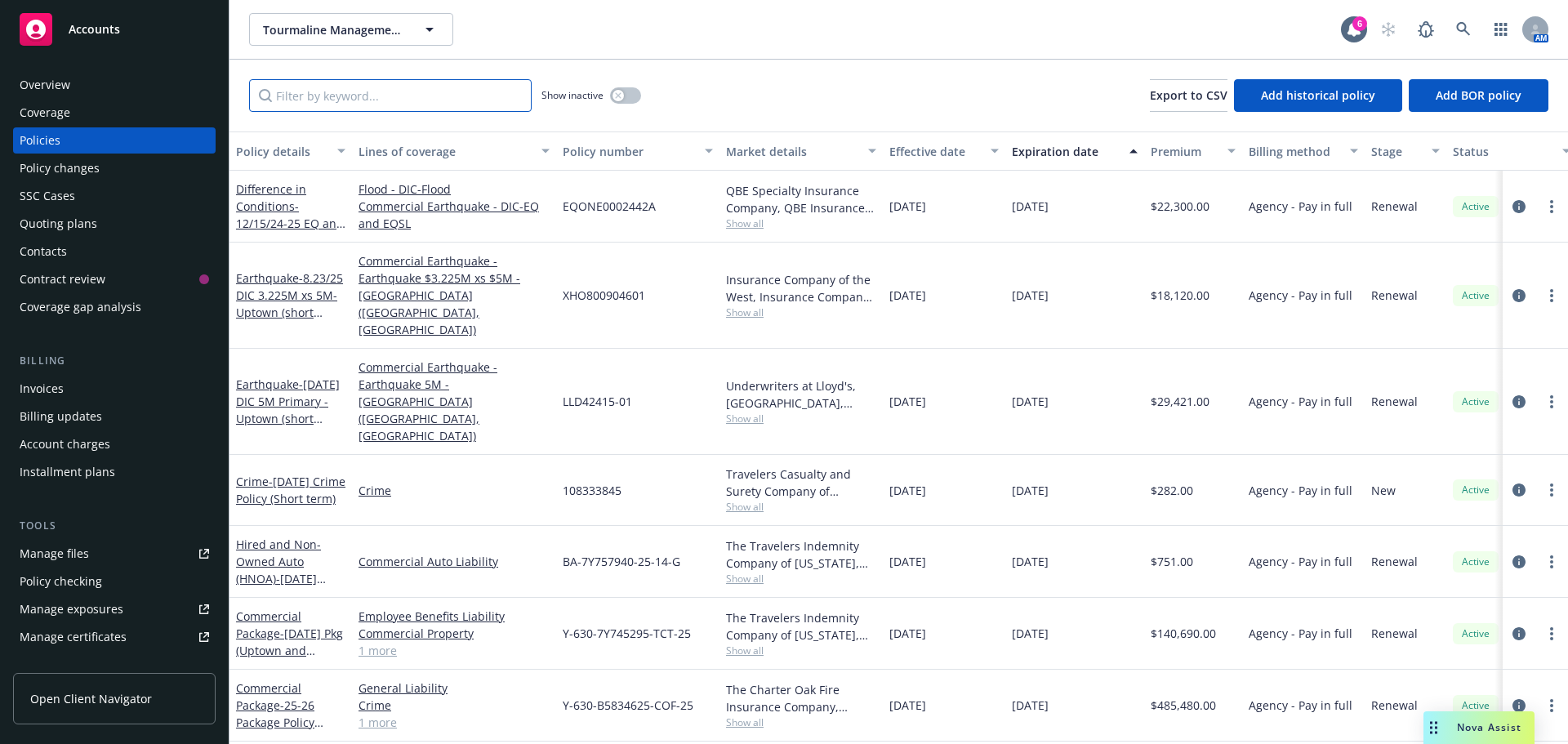
click at [350, 101] on input "Filter by keyword..." at bounding box center [390, 95] width 283 height 32
drag, startPoint x: 556, startPoint y: 583, endPoint x: 676, endPoint y: 591, distance: 120.3
click at [676, 598] on div "Commercial Package - 8/23/25 Pkg (Uptown and Fletcher -short term) Employee Ben…" at bounding box center [1018, 634] width 1576 height 72
click at [577, 615] on div "Y-630-7Y745295-TCT-25" at bounding box center [638, 634] width 163 height 72
drag, startPoint x: 698, startPoint y: 585, endPoint x: 558, endPoint y: 593, distance: 140.2
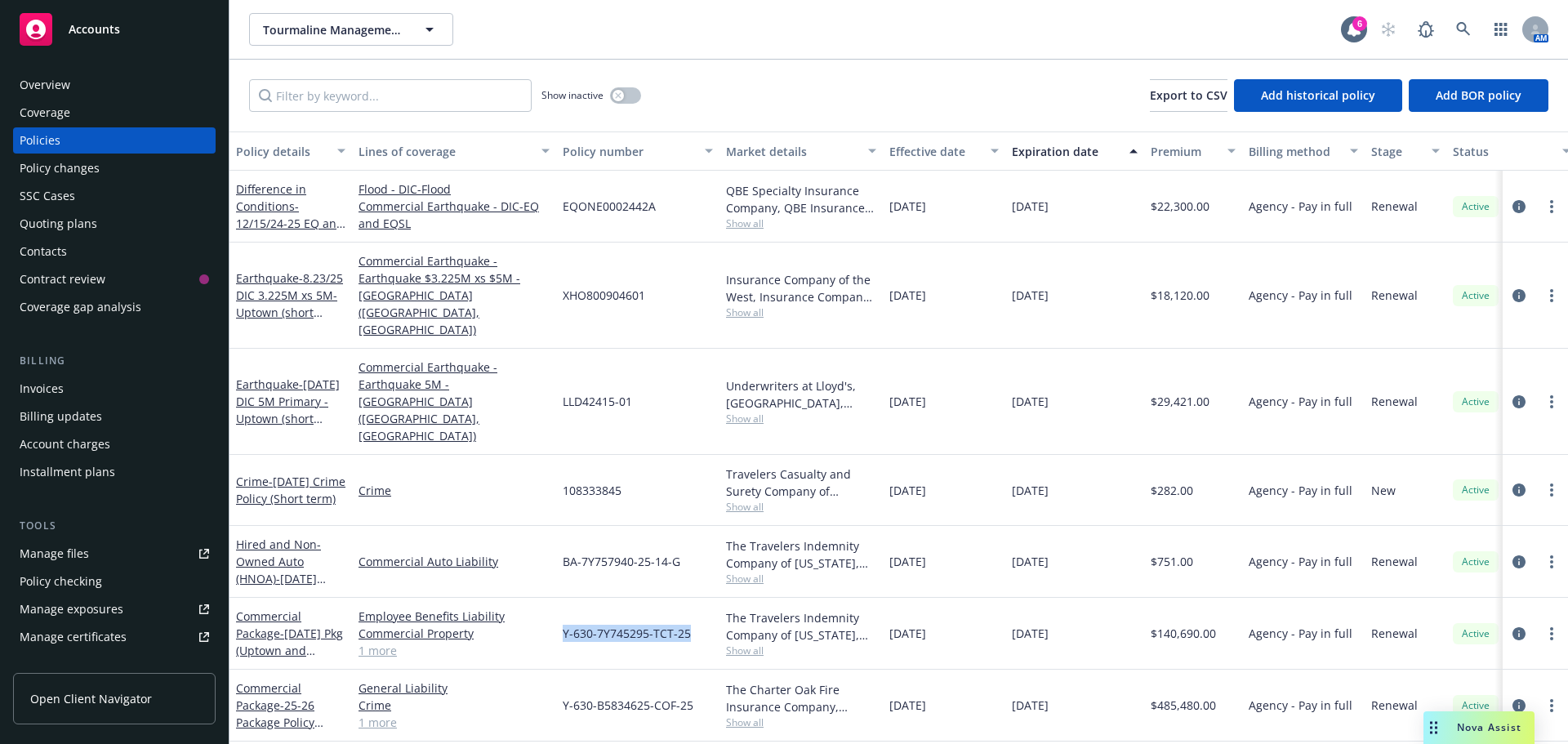
click at [558, 598] on div "Y-630-7Y745295-TCT-25" at bounding box center [638, 634] width 163 height 72
copy span "Y-630-7Y745295-TCT-25"
click at [345, 92] on input "Filter by keyword..." at bounding box center [390, 95] width 283 height 32
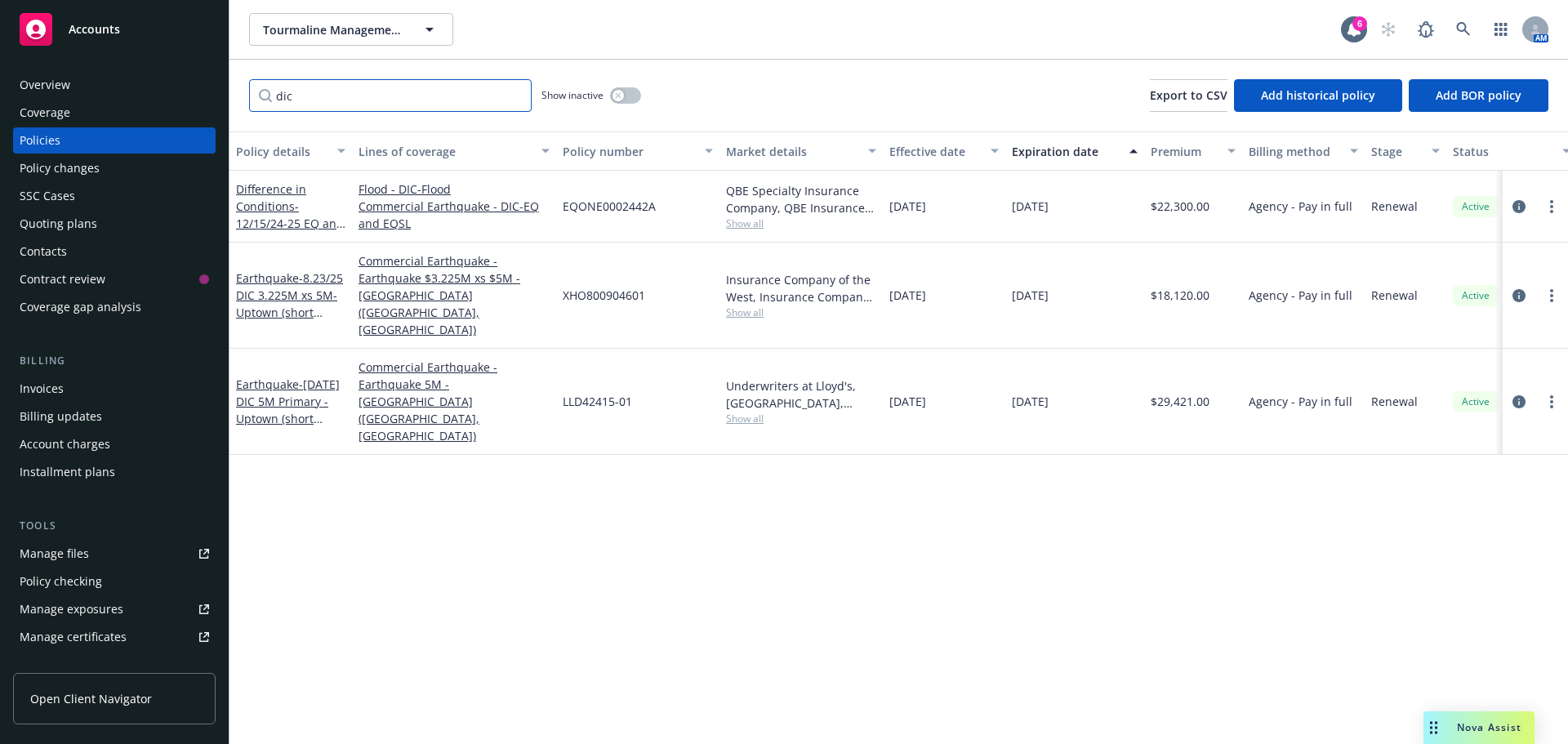
type input "dic"
drag, startPoint x: 557, startPoint y: 206, endPoint x: 661, endPoint y: 216, distance: 104.5
click at [661, 216] on div "EQONE0002442A" at bounding box center [638, 206] width 163 height 72
copy span "EQONE0002442A"
drag, startPoint x: 566, startPoint y: 293, endPoint x: 656, endPoint y: 294, distance: 90.0
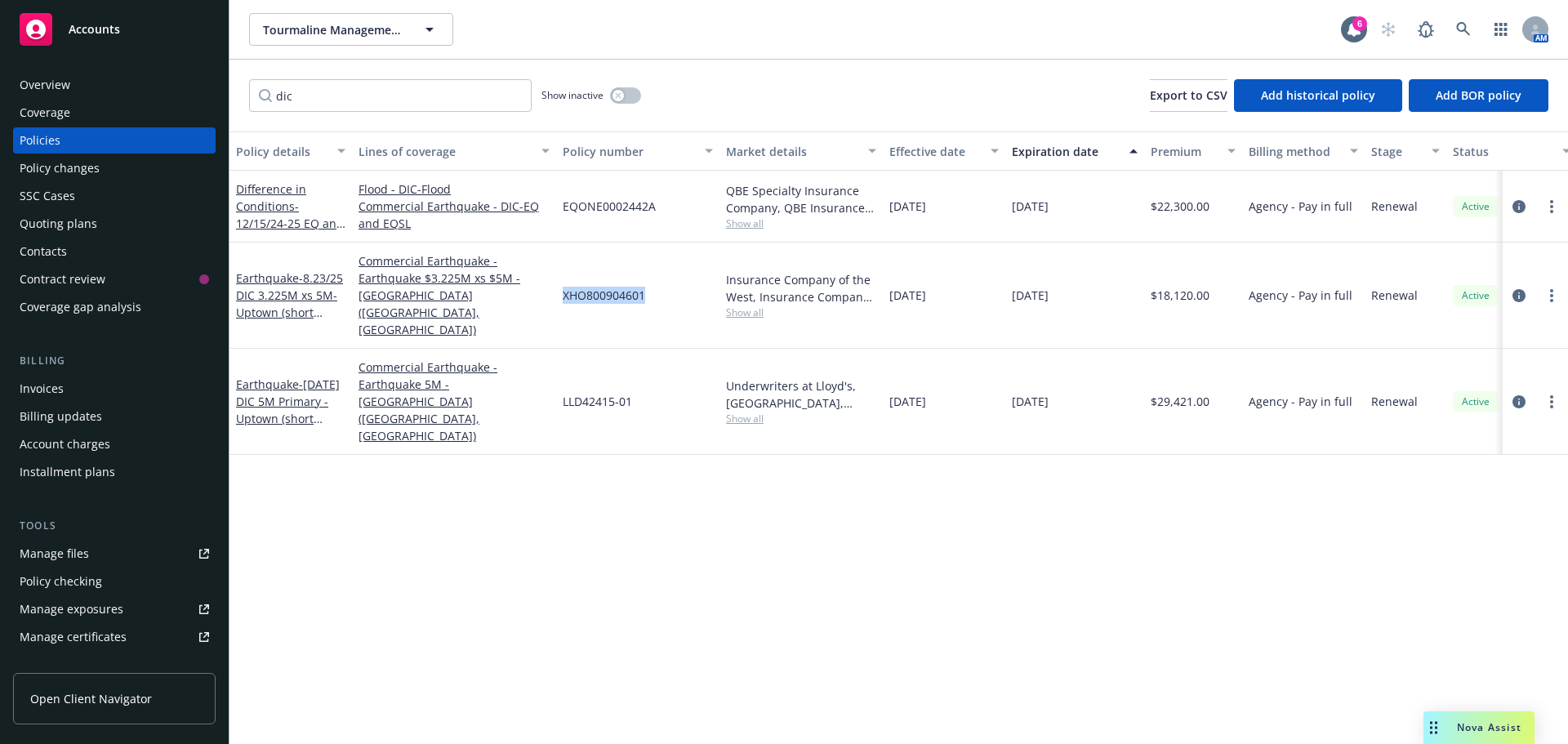
click at [656, 294] on div "XHO800904601" at bounding box center [638, 295] width 163 height 106
copy span "XHO800904601"
drag, startPoint x: 651, startPoint y: 365, endPoint x: 563, endPoint y: 374, distance: 88.5
click at [563, 374] on div "LLD42415-01" at bounding box center [638, 402] width 163 height 106
copy span "LLD42415-01"
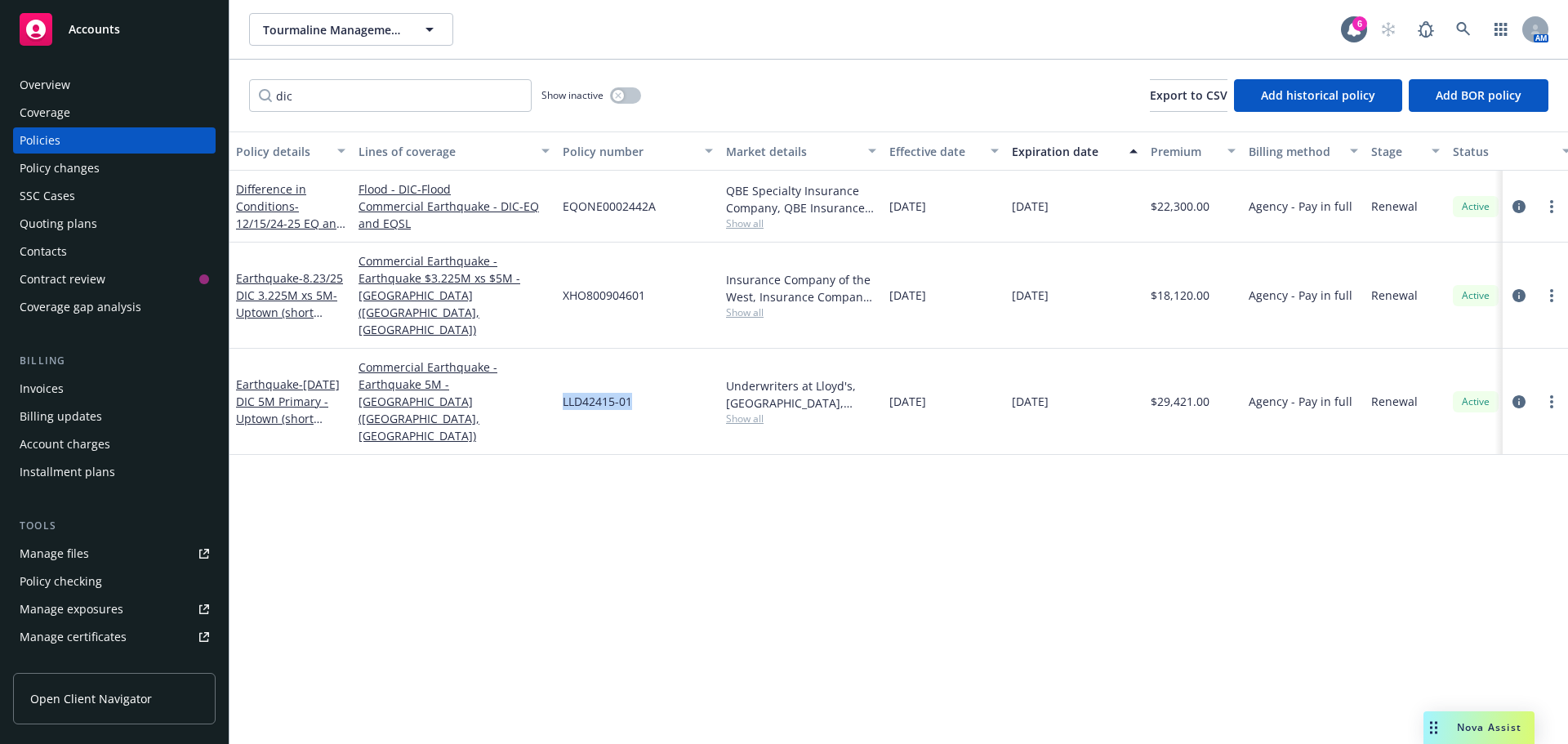
click at [63, 389] on div "Invoices" at bounding box center [114, 389] width 189 height 26
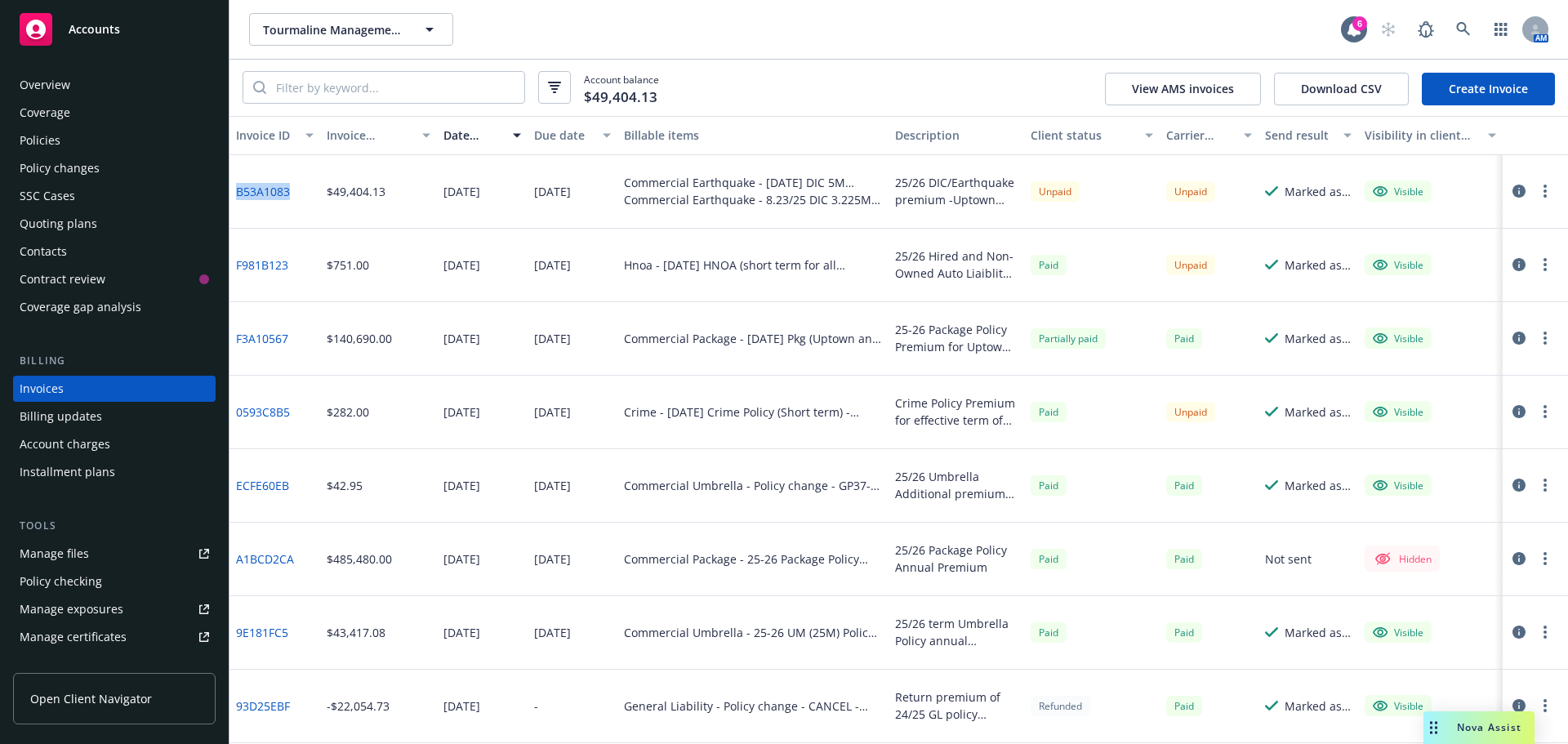
drag, startPoint x: 298, startPoint y: 195, endPoint x: 237, endPoint y: 207, distance: 62.2
click at [237, 207] on div "B53A1083" at bounding box center [275, 192] width 91 height 74
copy link "B53A1083"
drag, startPoint x: 302, startPoint y: 345, endPoint x: 232, endPoint y: 341, distance: 70.1
click at [232, 341] on div "F3A10567" at bounding box center [275, 339] width 91 height 74
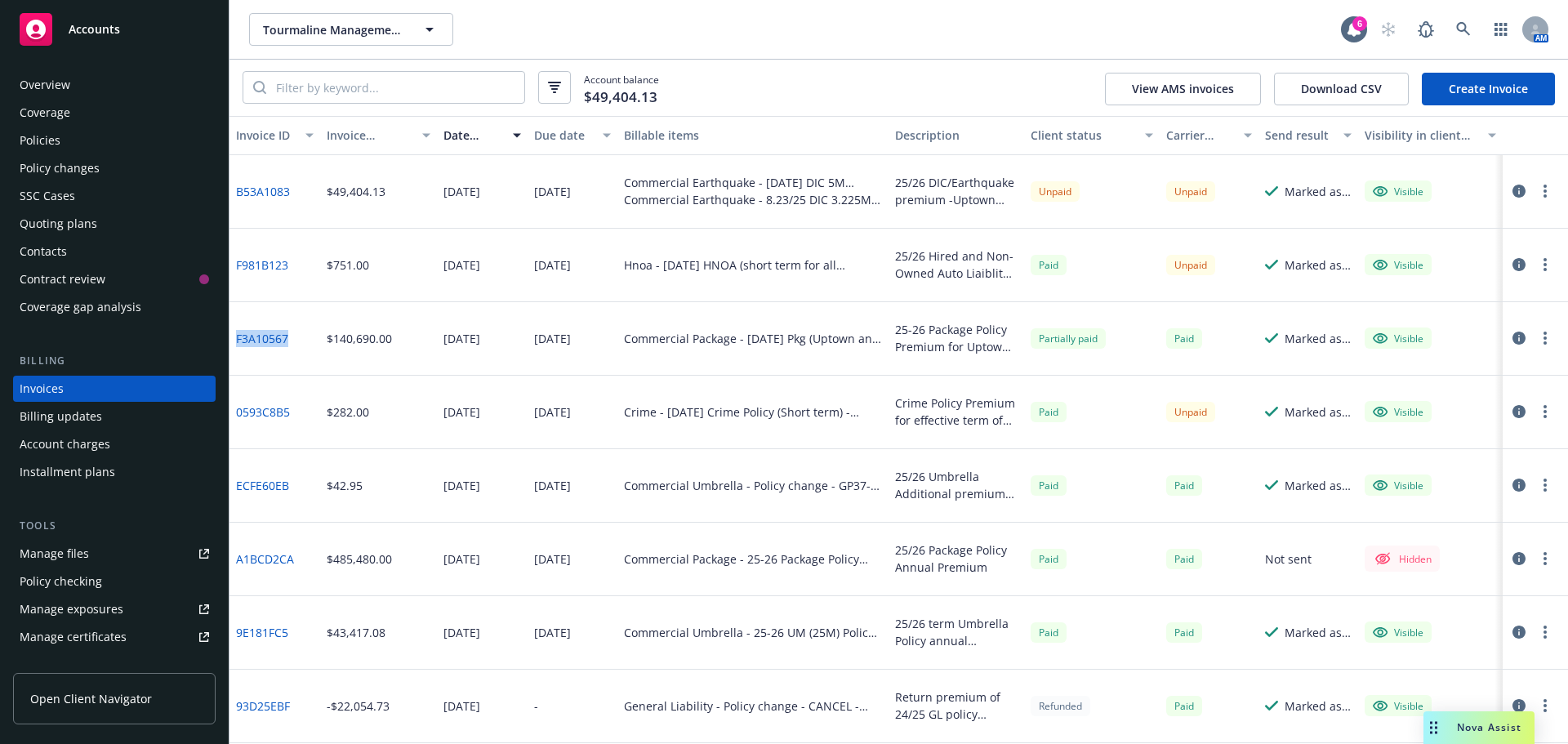
copy link "F3A10567"
